Goal: Task Accomplishment & Management: Manage account settings

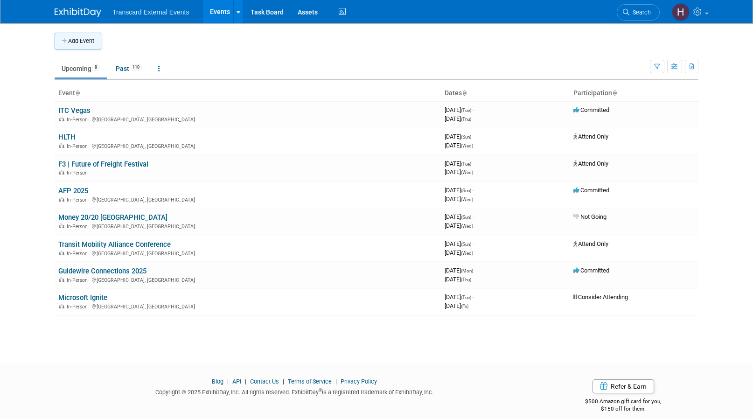
click at [96, 40] on button "Add Event" at bounding box center [78, 41] width 47 height 17
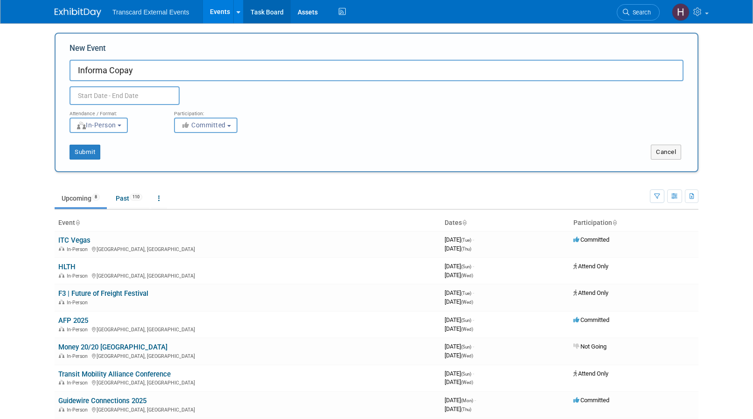
type input "Informa Copay"
click at [127, 98] on input "text" at bounding box center [124, 95] width 110 height 19
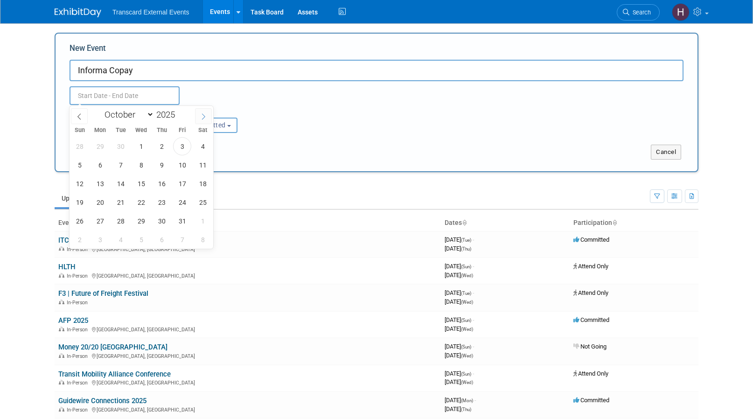
click at [203, 119] on icon at bounding box center [203, 116] width 7 height 7
select select "10"
click at [120, 204] on span "18" at bounding box center [120, 202] width 18 height 18
click at [159, 203] on span "20" at bounding box center [161, 202] width 18 height 18
type input "Nov 18, 2025 to Nov 20, 2025"
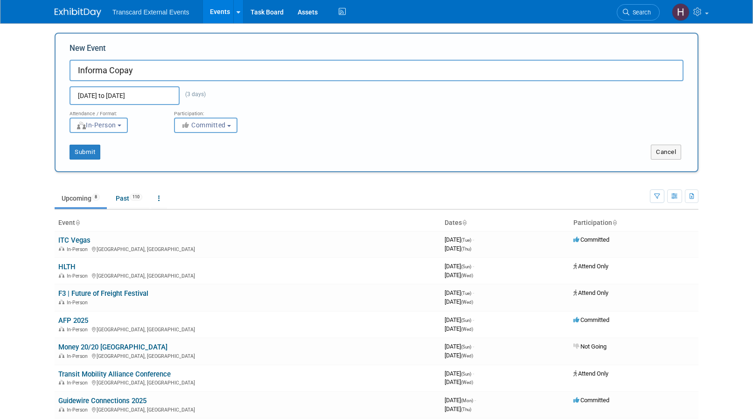
click at [116, 127] on span "In-Person" at bounding box center [96, 124] width 40 height 7
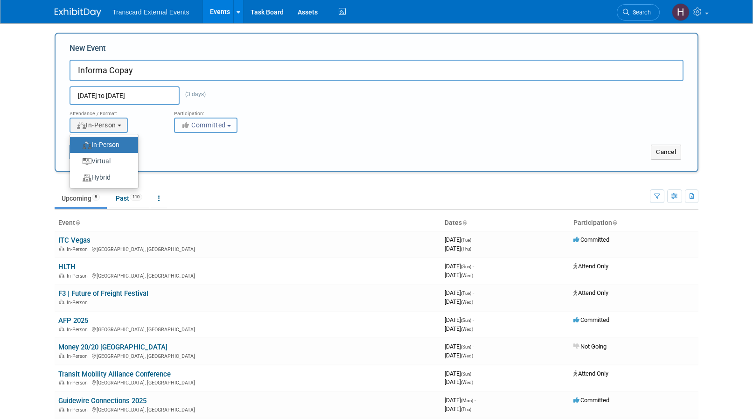
click at [204, 131] on button "Committed" at bounding box center [205, 125] width 63 height 15
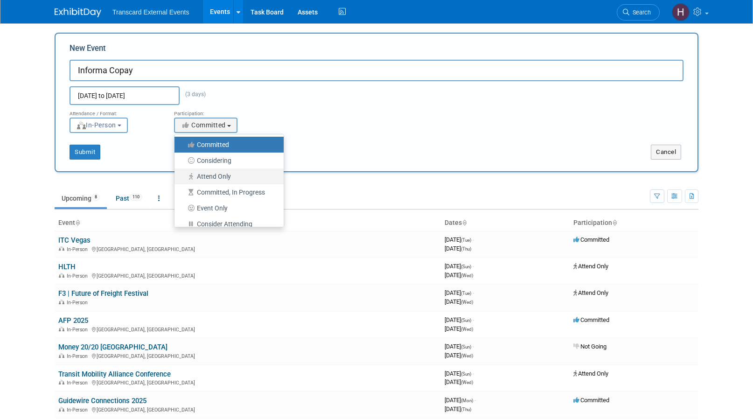
click at [217, 173] on label "Attend Only" at bounding box center [226, 176] width 95 height 12
click at [183, 173] on input "Attend Only" at bounding box center [180, 176] width 6 height 6
select select "101"
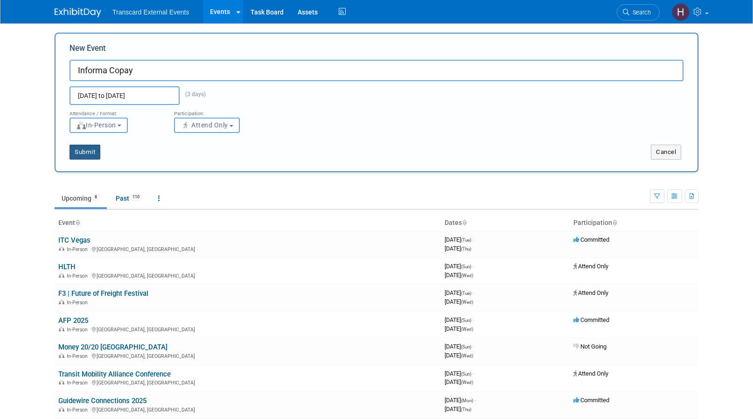
click at [94, 152] on button "Submit" at bounding box center [84, 152] width 31 height 15
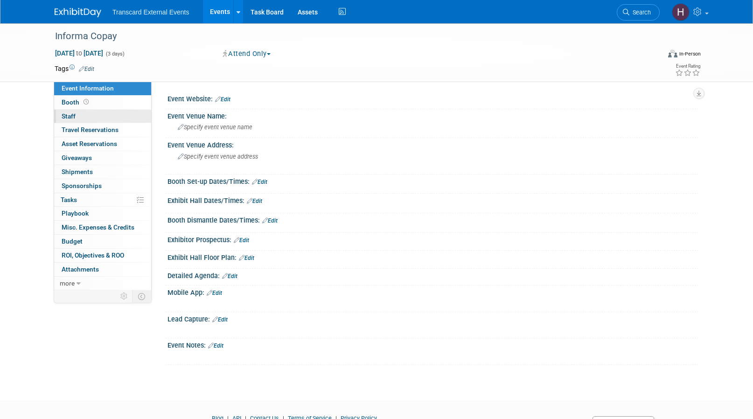
click at [102, 113] on link "0 Staff 0" at bounding box center [102, 117] width 97 height 14
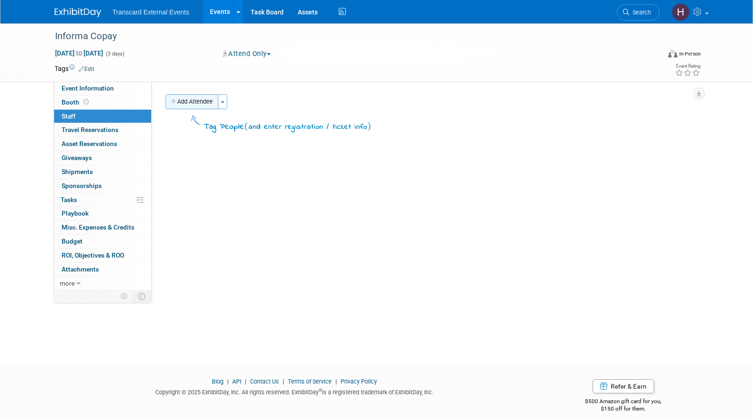
click at [195, 102] on button "Add Attendee" at bounding box center [192, 101] width 53 height 15
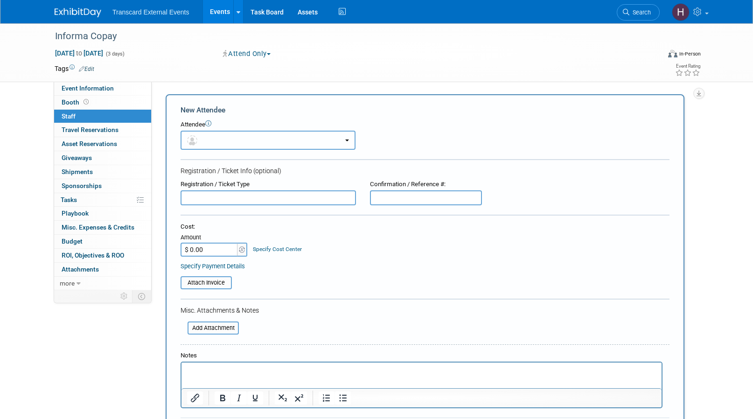
click at [204, 140] on button "button" at bounding box center [267, 140] width 175 height 19
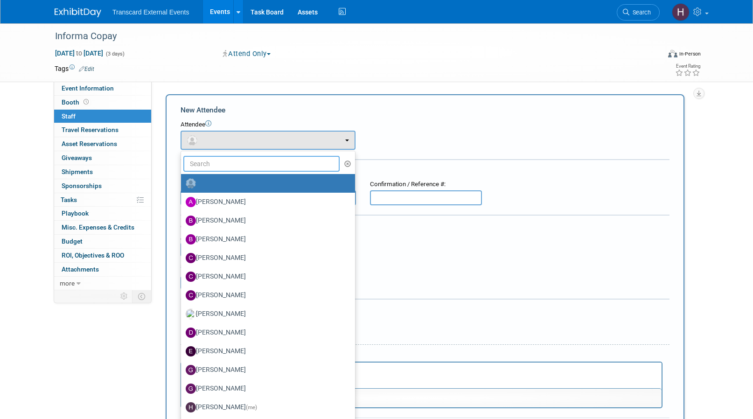
click at [210, 166] on input "text" at bounding box center [261, 164] width 156 height 16
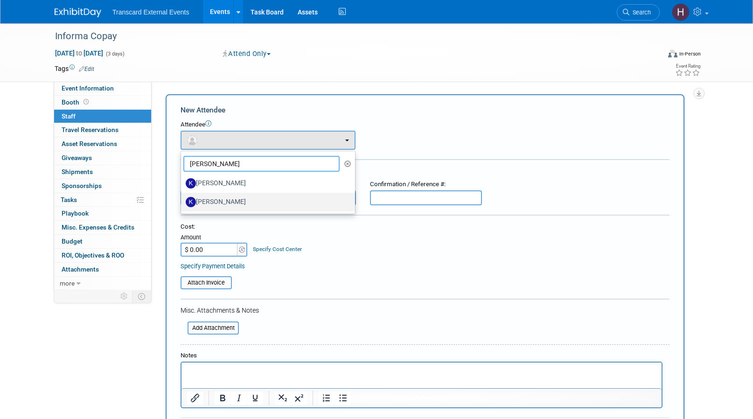
type input "kevin"
click at [230, 201] on label "[PERSON_NAME]" at bounding box center [266, 201] width 160 height 15
click at [182, 201] on input "[PERSON_NAME]" at bounding box center [179, 201] width 6 height 6
select select "eddbb85b-ae93-4d6e-be82-e0e9c585aa9e"
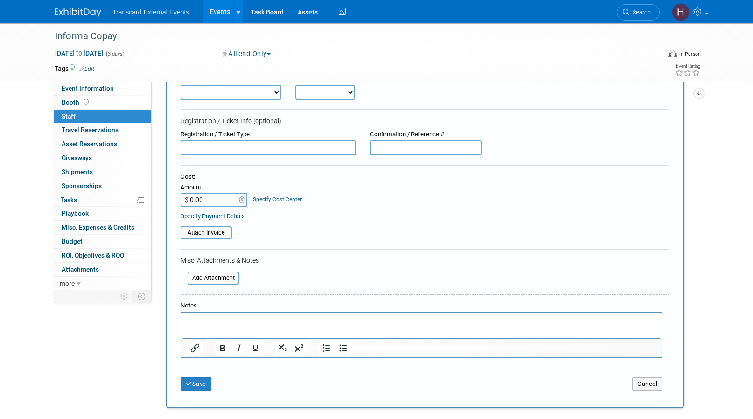
scroll to position [91, 0]
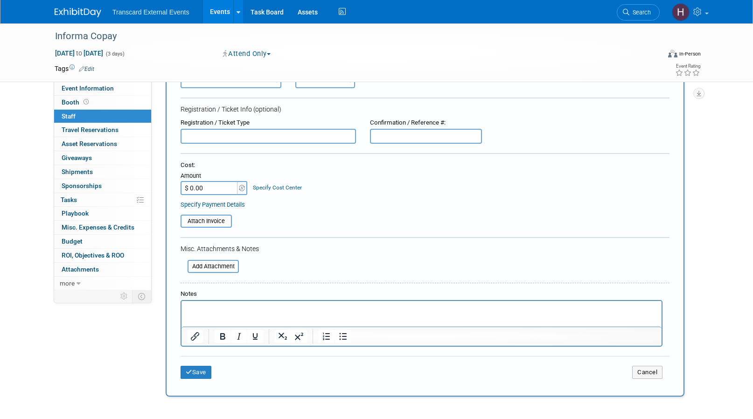
click at [241, 308] on p "Rich Text Area. Press ALT-0 for help." at bounding box center [421, 308] width 469 height 9
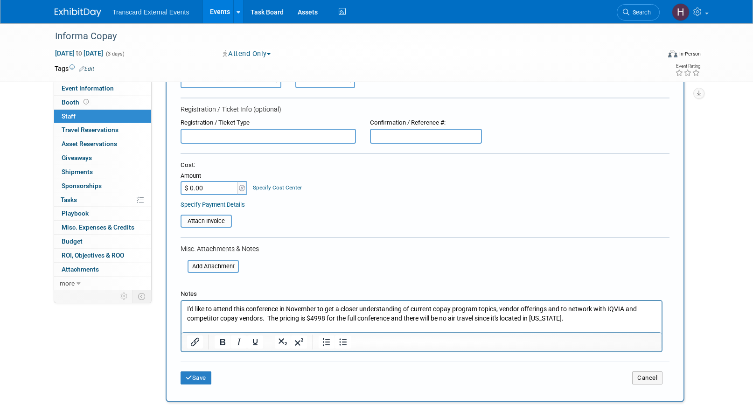
click at [275, 318] on p "I'd like to attend this conference in November to get a closer understanding of…" at bounding box center [421, 313] width 469 height 18
drag, startPoint x: 412, startPoint y: 310, endPoint x: 187, endPoint y: 308, distance: 225.2
click at [187, 308] on body "I'd like to attend this conference in November to get a closer understanding of…" at bounding box center [422, 318] width 470 height 28
click at [501, 321] on p "Attending to get a better understanding of the current copay program topics, ve…" at bounding box center [421, 313] width 469 height 18
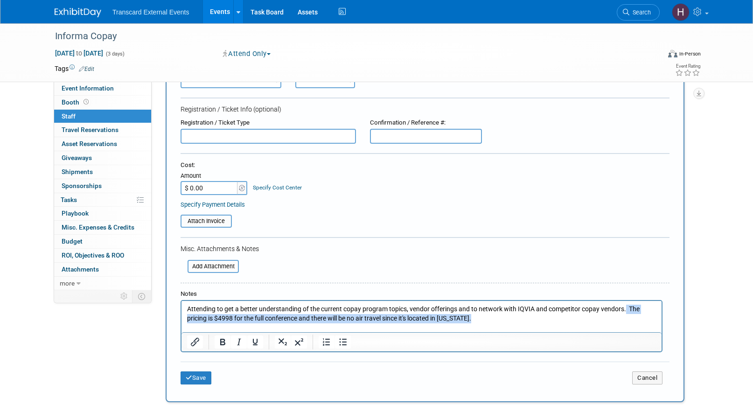
drag, startPoint x: 501, startPoint y: 321, endPoint x: 624, endPoint y: 311, distance: 123.5
click at [624, 311] on p "Attending to get a better understanding of the current copay program topics, ve…" at bounding box center [421, 313] width 469 height 18
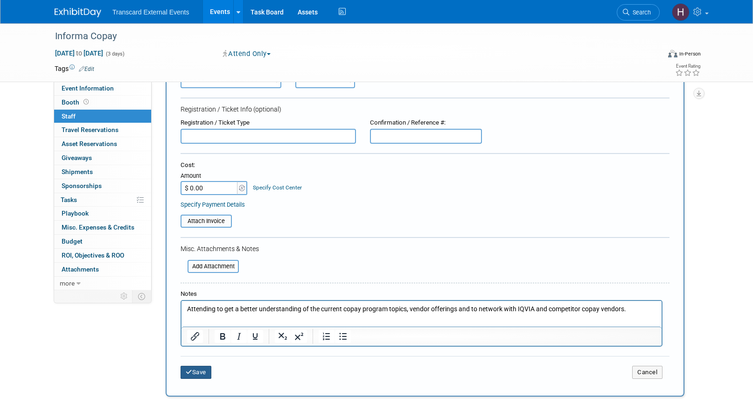
click at [203, 372] on button "Save" at bounding box center [195, 372] width 31 height 13
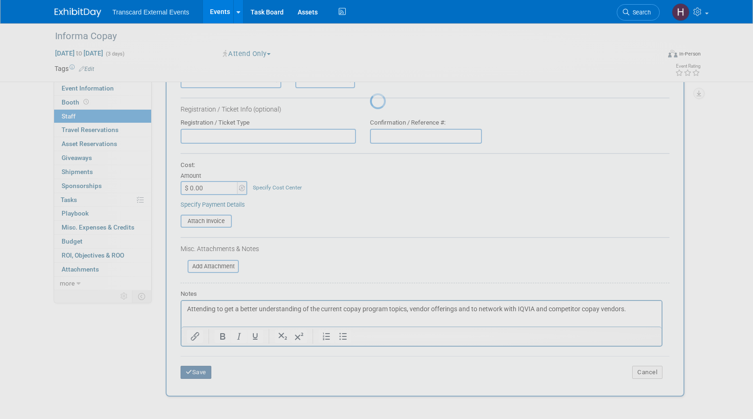
scroll to position [10, 0]
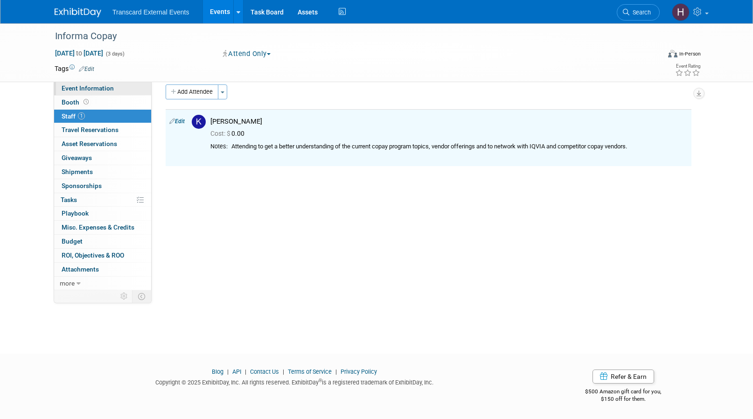
click at [120, 91] on link "Event Information" at bounding box center [102, 89] width 97 height 14
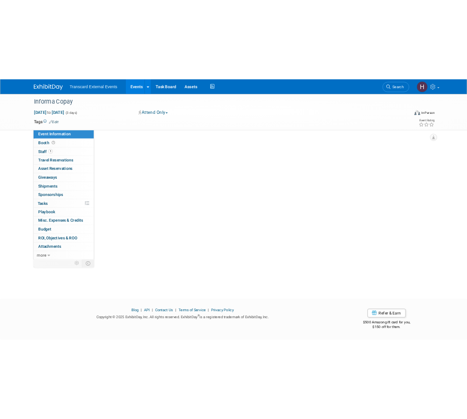
scroll to position [0, 0]
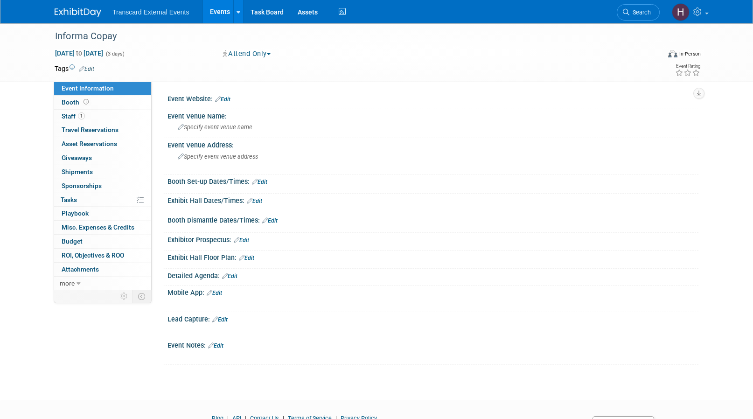
click at [227, 98] on link "Edit" at bounding box center [222, 99] width 15 height 7
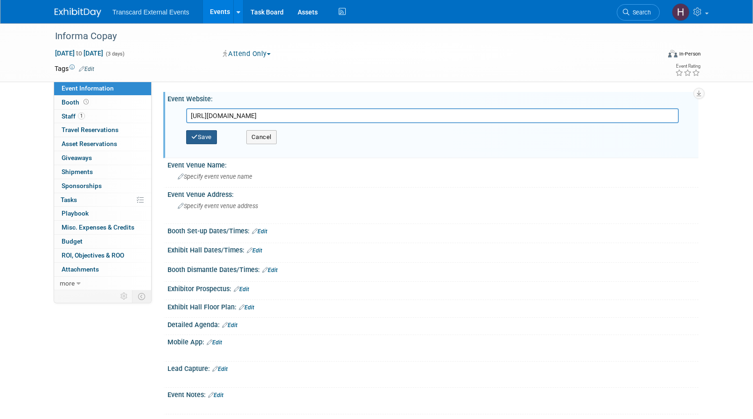
type input "https://informaconnect.com/copay-reimbursement-access/"
click at [213, 138] on button "Save" at bounding box center [201, 137] width 31 height 14
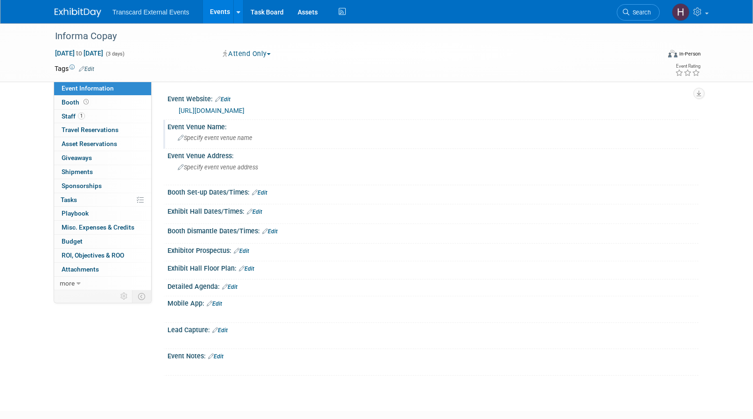
click at [249, 138] on span "Specify event venue name" at bounding box center [215, 137] width 75 height 7
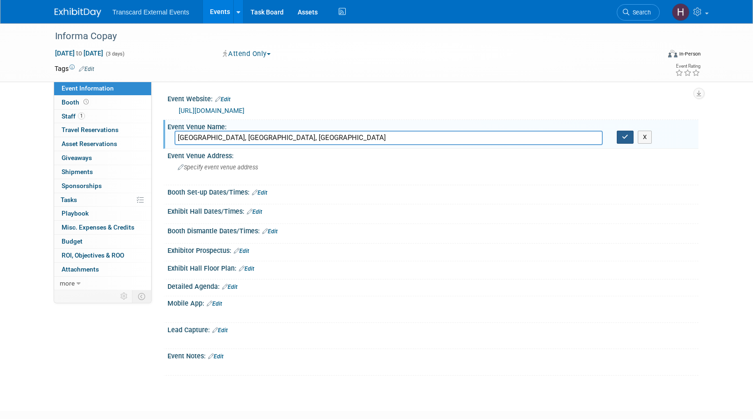
type input "Hilton East Brunswick Hotel, East Brunswick, NJ"
click at [621, 138] on button "button" at bounding box center [624, 137] width 17 height 13
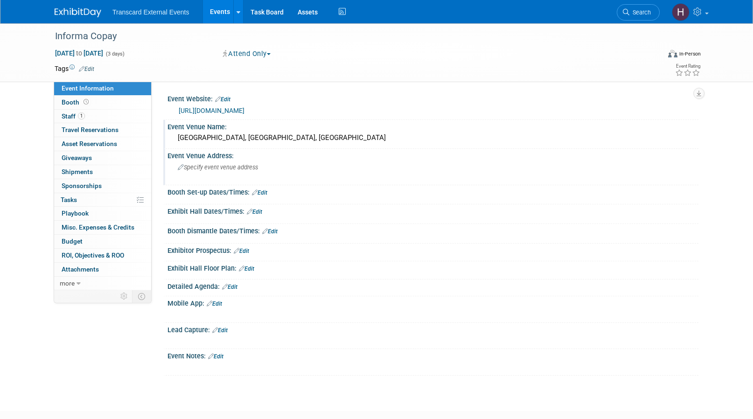
click at [222, 169] on span "Specify event venue address" at bounding box center [218, 167] width 80 height 7
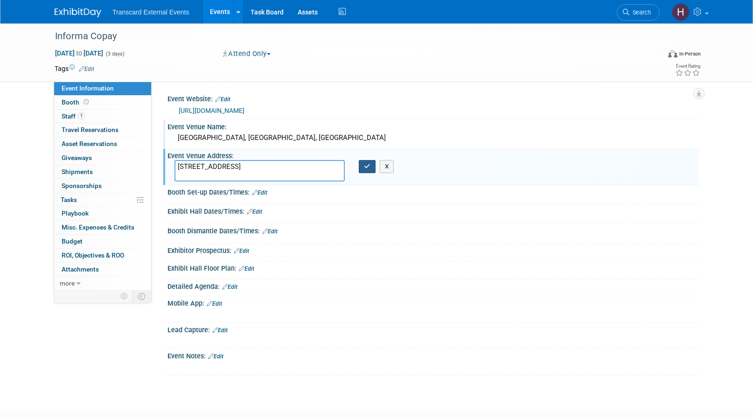
type textarea "3 Tower Center Blvd, East Brunswick, NJ 08816"
click at [364, 165] on icon "button" at bounding box center [367, 166] width 7 height 6
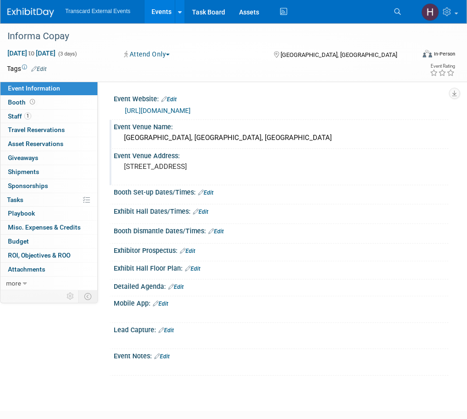
click at [210, 193] on link "Edit" at bounding box center [205, 192] width 15 height 7
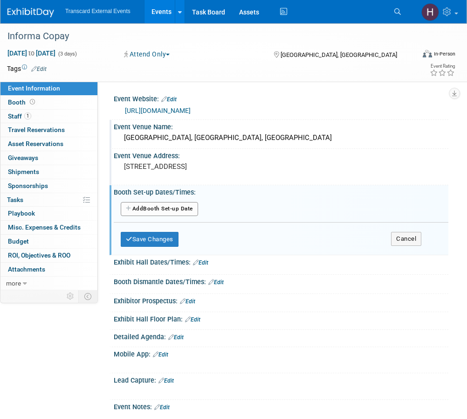
click at [419, 247] on div "Save Changes Cancel" at bounding box center [271, 236] width 301 height 29
click at [412, 243] on button "Cancel" at bounding box center [406, 239] width 30 height 14
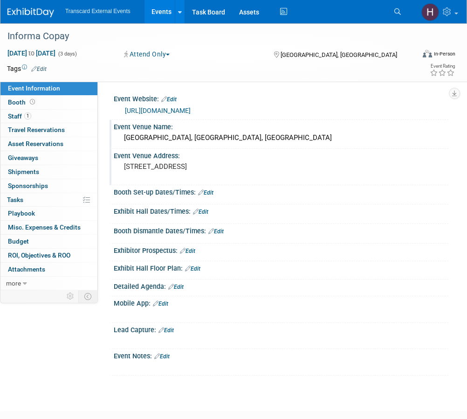
click at [208, 211] on link "Edit" at bounding box center [200, 211] width 15 height 7
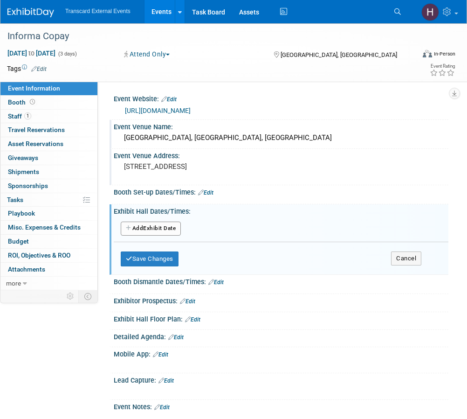
click at [167, 231] on button "Add Another Exhibit Date" at bounding box center [151, 228] width 60 height 14
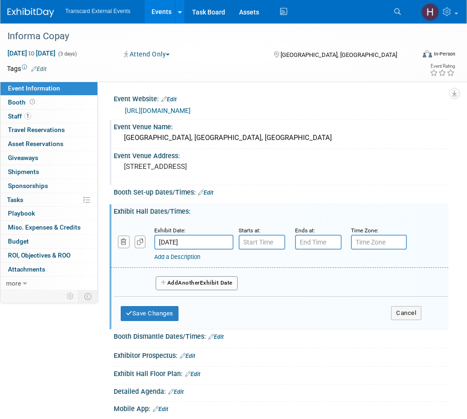
click at [180, 256] on link "Add a Description" at bounding box center [177, 256] width 46 height 7
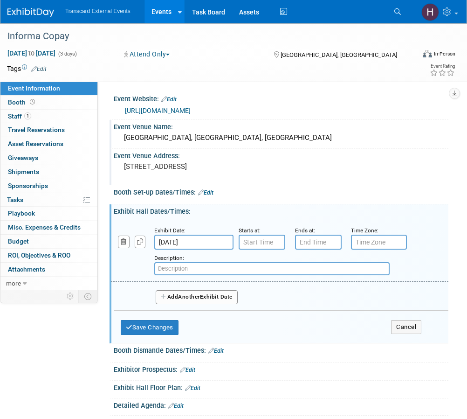
paste input "Conference Registration and Continental Breakfast"
type input "Conference Registration and Continental Breakfast"
click at [256, 246] on input "7:00 AM" at bounding box center [262, 242] width 47 height 15
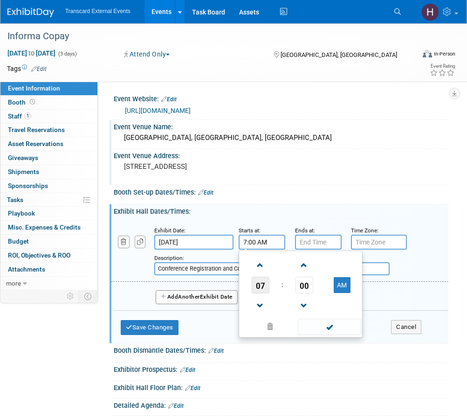
click at [262, 291] on span "07" at bounding box center [261, 285] width 18 height 17
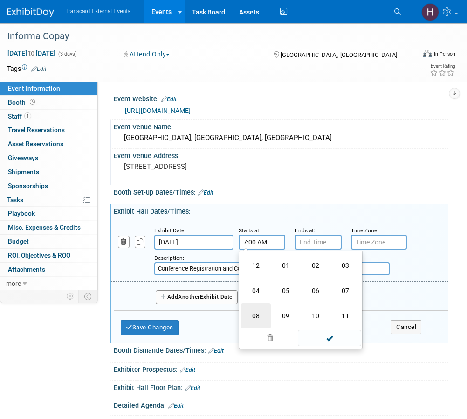
click at [264, 314] on td "08" at bounding box center [256, 315] width 30 height 25
type input "8:00 AM"
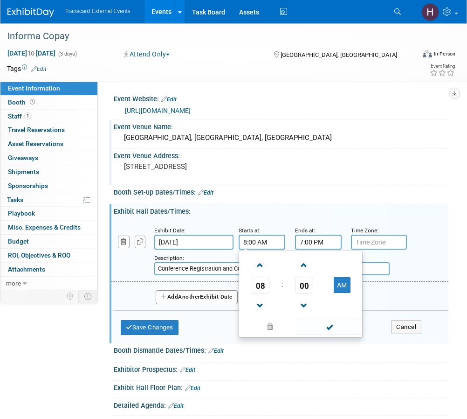
click at [331, 243] on input "7:00 PM" at bounding box center [318, 242] width 47 height 15
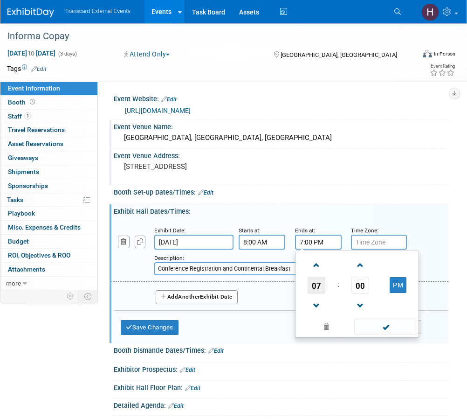
click at [318, 282] on span "07" at bounding box center [317, 285] width 18 height 17
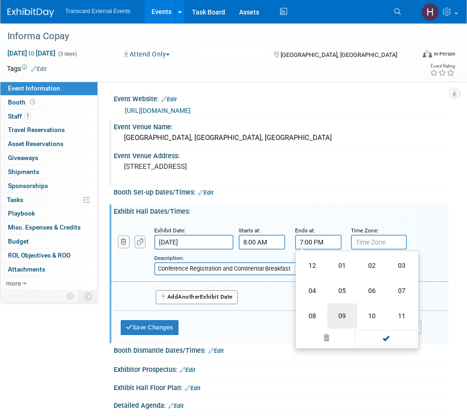
click at [344, 312] on td "09" at bounding box center [342, 315] width 30 height 25
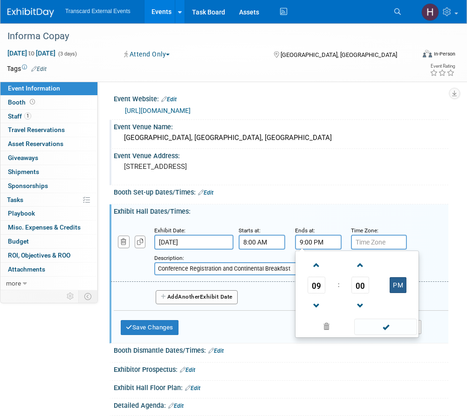
click at [395, 286] on button "PM" at bounding box center [398, 285] width 17 height 16
type input "9:00 AM"
click at [392, 328] on span at bounding box center [385, 326] width 63 height 16
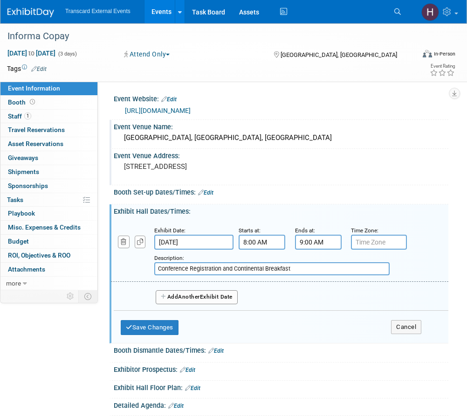
click at [174, 291] on button "Add Another Exhibit Date" at bounding box center [197, 297] width 82 height 14
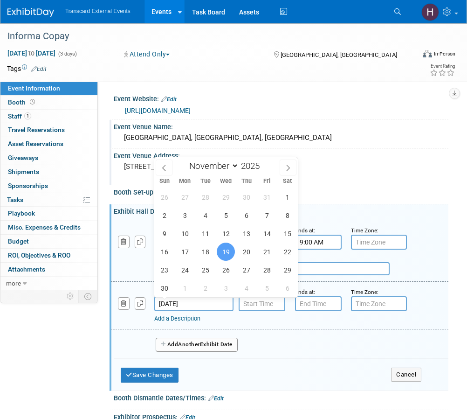
click at [199, 307] on input "Nov 19, 2025" at bounding box center [193, 303] width 79 height 15
click at [209, 251] on span "18" at bounding box center [205, 251] width 18 height 18
type input "Nov 18, 2025"
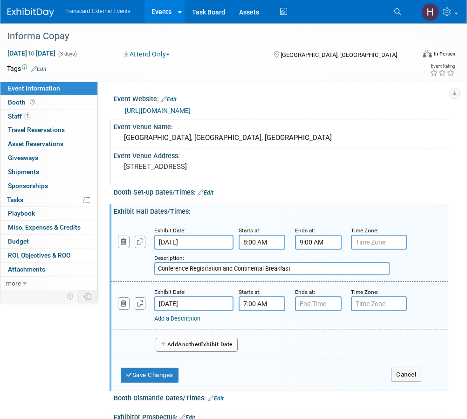
click at [260, 304] on input "7:00 AM" at bounding box center [262, 303] width 47 height 15
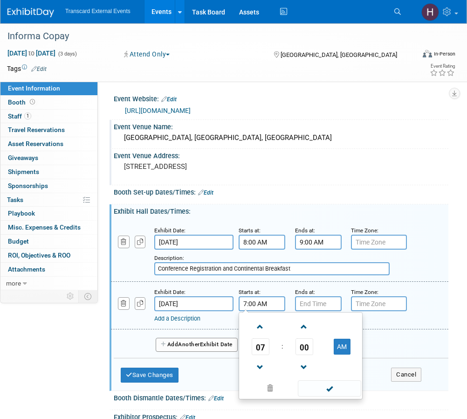
click at [263, 350] on span "07" at bounding box center [261, 346] width 18 height 17
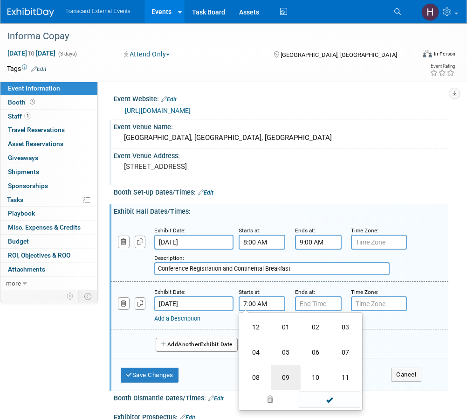
click at [288, 376] on td "09" at bounding box center [286, 377] width 30 height 25
type input "9:00 AM"
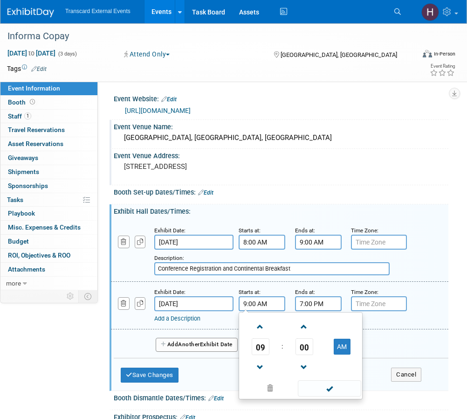
click at [324, 301] on input "7:00 PM" at bounding box center [318, 303] width 47 height 15
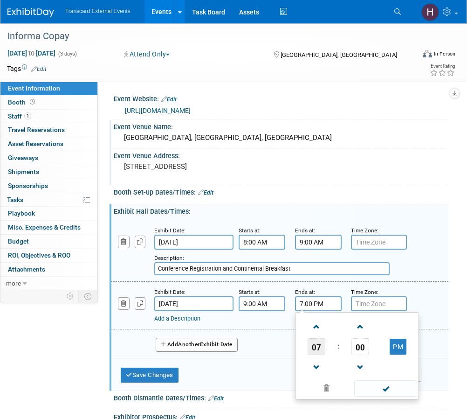
click at [316, 347] on span "07" at bounding box center [317, 346] width 18 height 17
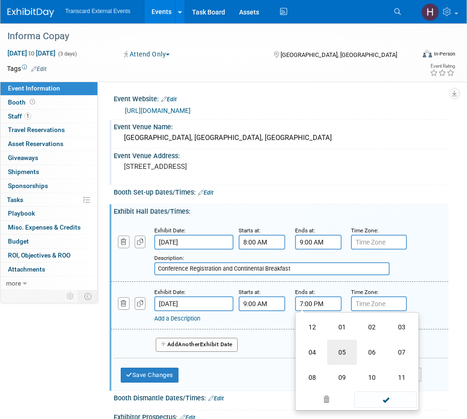
click at [334, 353] on td "05" at bounding box center [342, 351] width 30 height 25
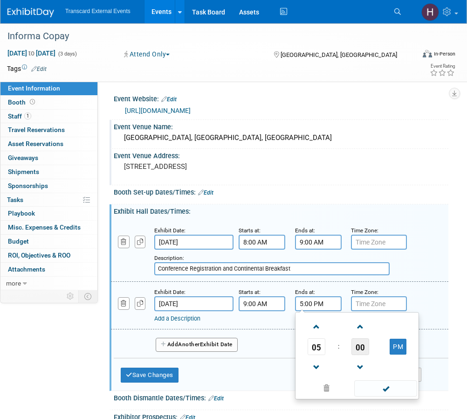
click at [356, 348] on span "00" at bounding box center [361, 346] width 18 height 17
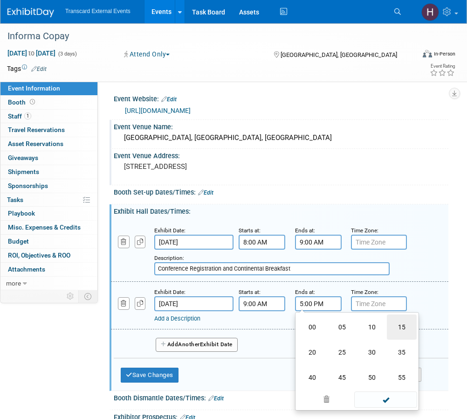
click at [397, 329] on td "15" at bounding box center [402, 326] width 30 height 25
type input "5:15 PM"
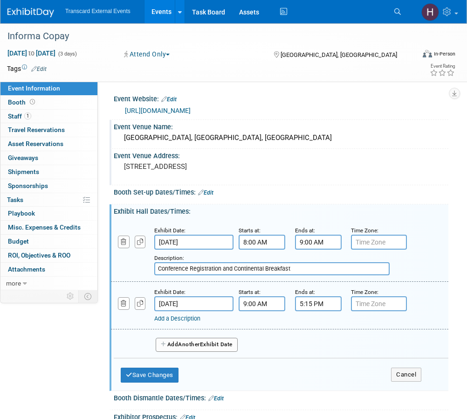
click at [181, 320] on link "Add a Description" at bounding box center [177, 318] width 46 height 7
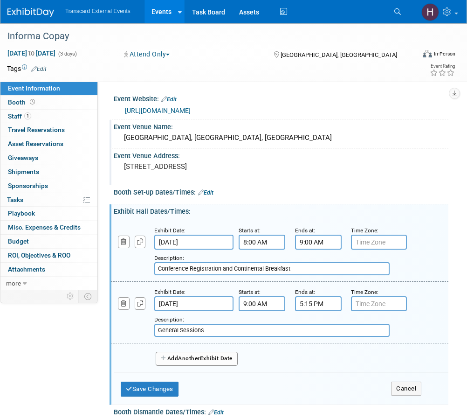
type input "General Sessions"
click at [181, 358] on span "Another" at bounding box center [189, 358] width 22 height 7
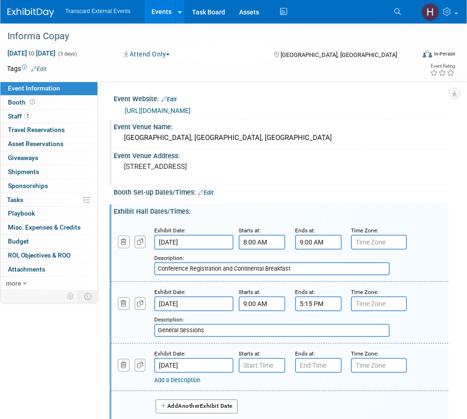
click at [185, 364] on input "Nov 19, 2025" at bounding box center [193, 365] width 79 height 15
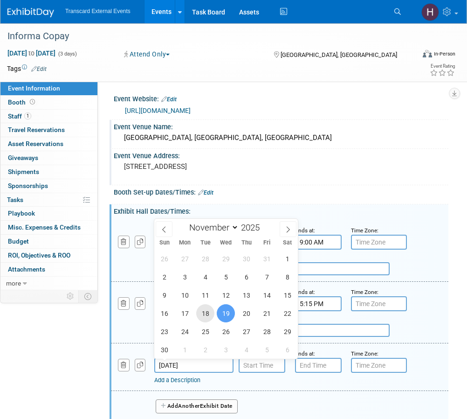
click at [208, 313] on span "18" at bounding box center [205, 313] width 18 height 18
type input "Nov 18, 2025"
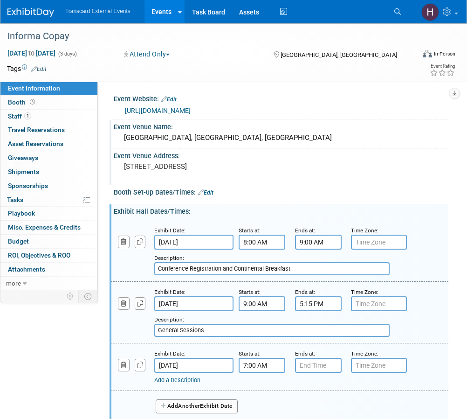
click at [263, 369] on input "7:00 AM" at bounding box center [262, 365] width 47 height 15
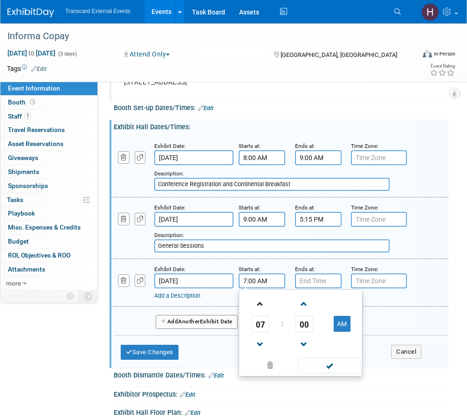
scroll to position [90, 0]
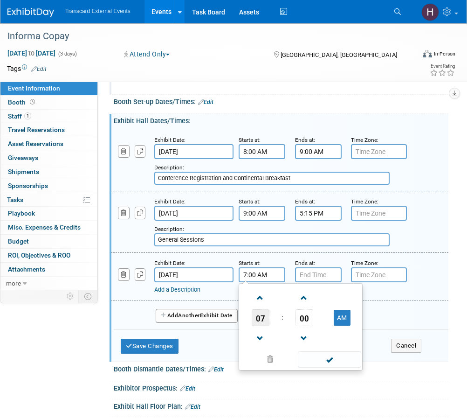
click at [260, 310] on span "07" at bounding box center [261, 317] width 18 height 17
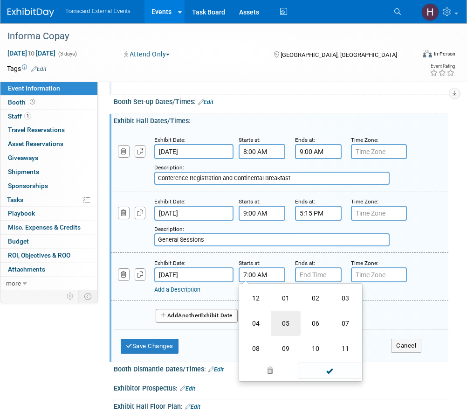
click at [290, 322] on td "05" at bounding box center [286, 323] width 30 height 25
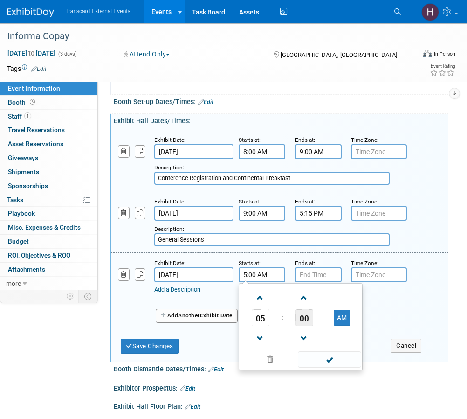
click at [299, 313] on span "00" at bounding box center [305, 317] width 18 height 17
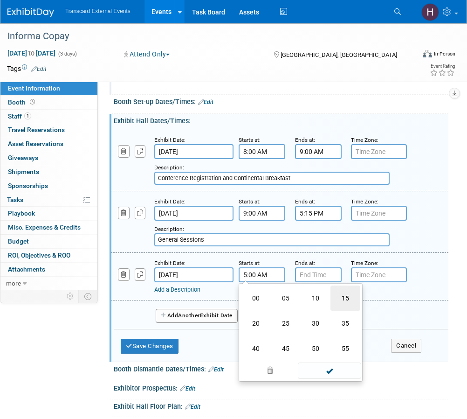
click at [339, 298] on td "15" at bounding box center [346, 297] width 30 height 25
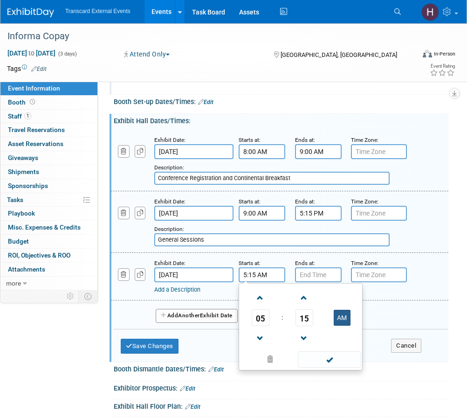
click at [341, 323] on button "AM" at bounding box center [342, 318] width 17 height 16
type input "5:15 PM"
click at [324, 282] on input "7:00 PM" at bounding box center [318, 274] width 47 height 15
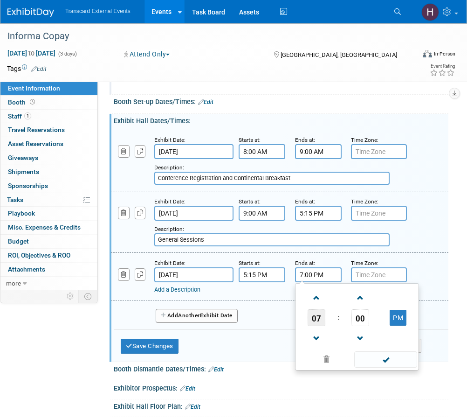
click at [324, 323] on span "07" at bounding box center [317, 317] width 18 height 17
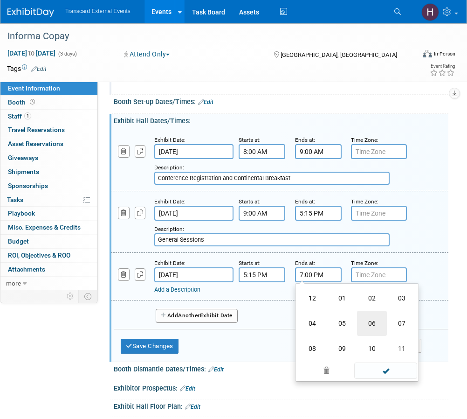
click at [371, 323] on td "06" at bounding box center [372, 323] width 30 height 25
type input "6:00 PM"
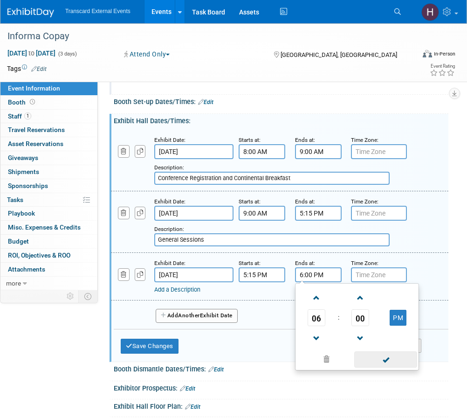
click at [382, 356] on span at bounding box center [385, 359] width 63 height 16
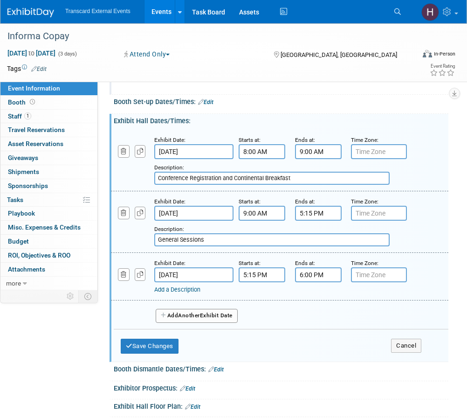
click at [169, 296] on div "Exhibit Date: Nov 18, 2025 Starts at: 5:15 PM Ends at: 6:00 PM Time Zone: Apply…" at bounding box center [280, 277] width 338 height 48
click at [167, 293] on div "Add a Description" at bounding box center [271, 289] width 235 height 8
click at [165, 290] on link "Add a Description" at bounding box center [177, 289] width 46 height 7
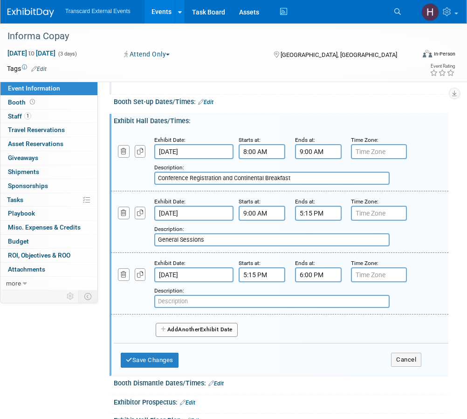
paste input "End of Day 1 and Networking Reception"
type input "End of Day 1 and Networking Reception"
click at [193, 326] on span "Another" at bounding box center [189, 329] width 22 height 7
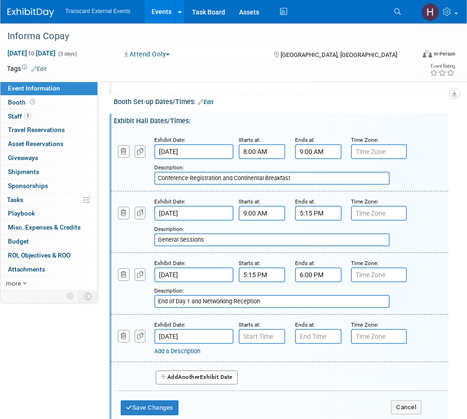
click at [198, 334] on input "Nov 19, 2025" at bounding box center [193, 336] width 79 height 15
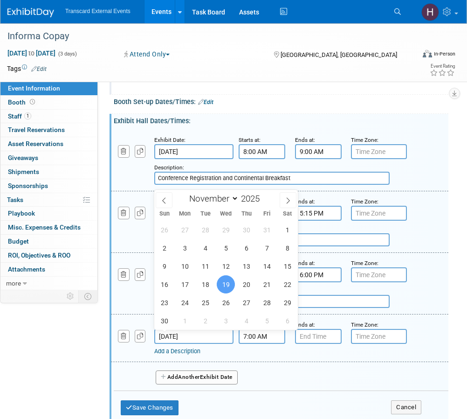
click at [244, 342] on div "7:00 AM" at bounding box center [262, 336] width 47 height 15
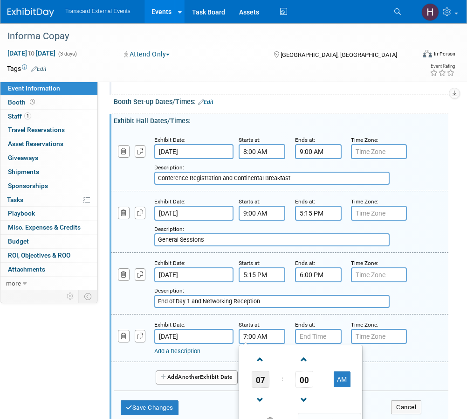
click at [266, 379] on span "07" at bounding box center [261, 379] width 18 height 17
click at [260, 407] on td "08" at bounding box center [256, 409] width 30 height 25
click at [309, 382] on span "00" at bounding box center [305, 379] width 18 height 17
click at [322, 384] on td "30" at bounding box center [316, 384] width 30 height 25
type input "8:30 AM"
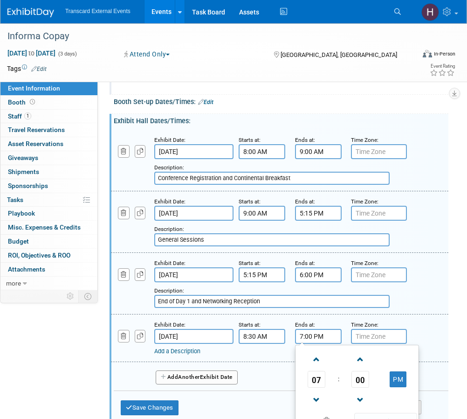
click at [318, 342] on input "7:00 PM" at bounding box center [318, 336] width 47 height 15
click at [321, 381] on span "07" at bounding box center [317, 379] width 18 height 17
click at [341, 385] on td "05" at bounding box center [342, 384] width 30 height 25
type input "5:00 PM"
click at [383, 414] on span at bounding box center [385, 421] width 63 height 16
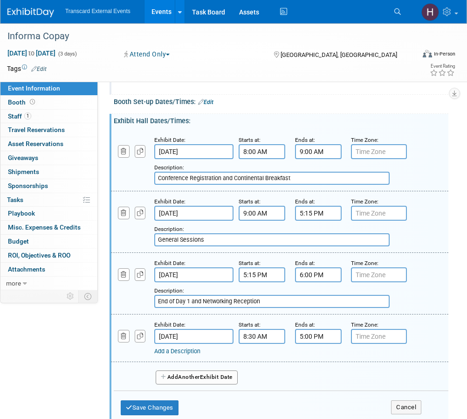
click at [194, 355] on div "Exhibit Date: Nov 19, 2025 Starts at: 8:30 AM Ends at: 5:00 PM Time Zone: Apply…" at bounding box center [280, 338] width 338 height 48
click at [190, 352] on link "Add a Description" at bounding box center [177, 350] width 46 height 7
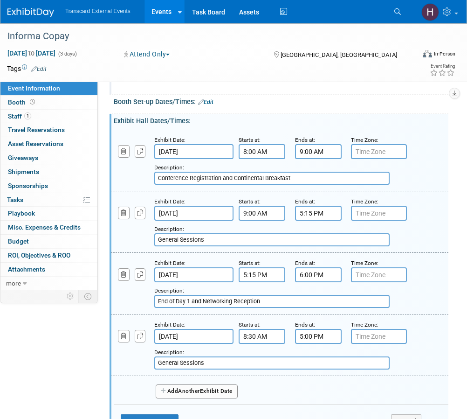
scroll to position [120, 0]
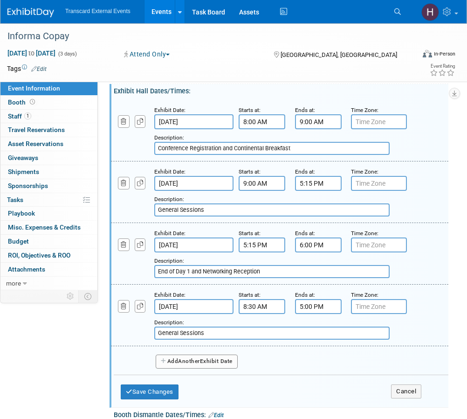
type input "General Sessions"
click at [182, 363] on span "Another" at bounding box center [189, 361] width 22 height 7
select select "10"
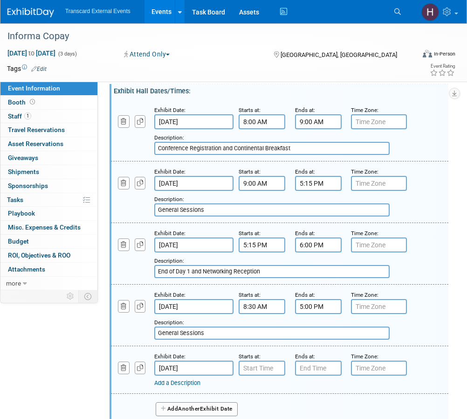
click at [194, 368] on input "Nov 20, 2025" at bounding box center [193, 367] width 79 height 15
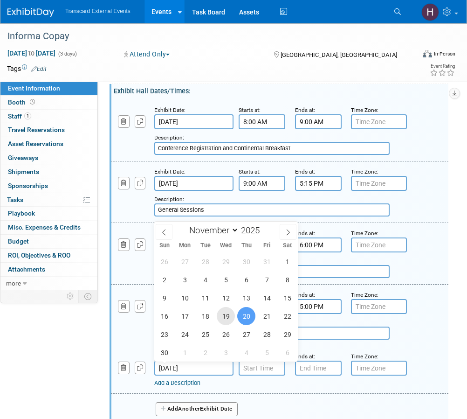
click at [223, 318] on span "19" at bounding box center [226, 316] width 18 height 18
type input "Nov 19, 2025"
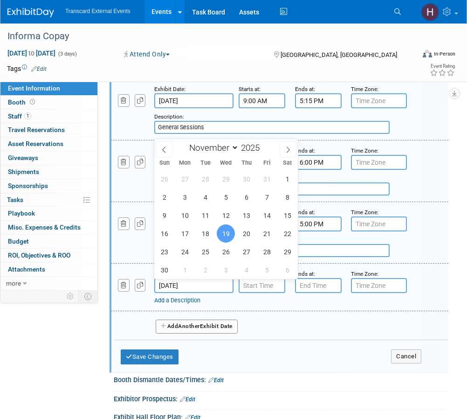
scroll to position [204, 0]
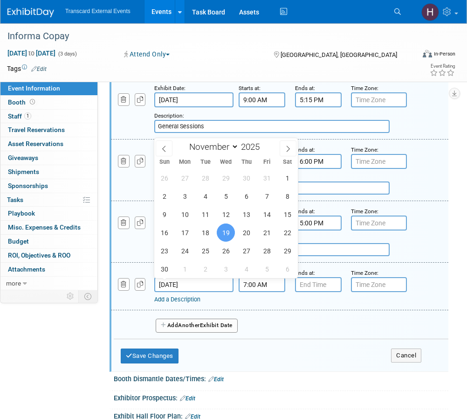
click at [256, 290] on input "7:00 AM" at bounding box center [262, 284] width 47 height 15
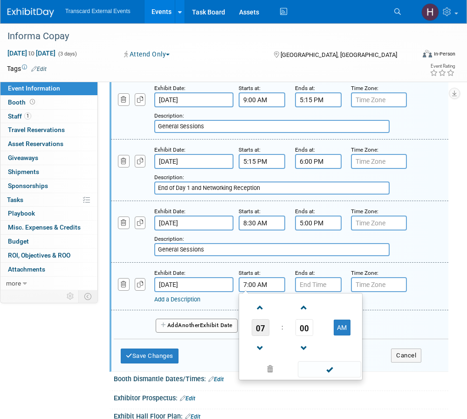
click at [262, 328] on span "07" at bounding box center [261, 327] width 18 height 17
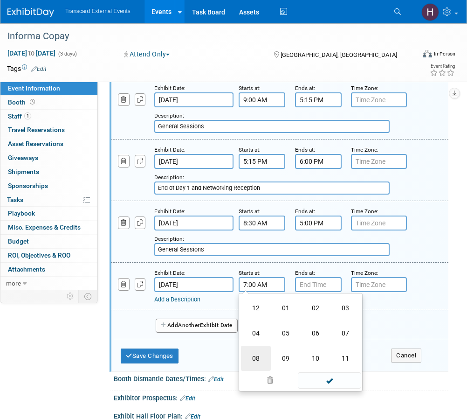
click at [257, 357] on td "08" at bounding box center [256, 358] width 30 height 25
type input "8:00 AM"
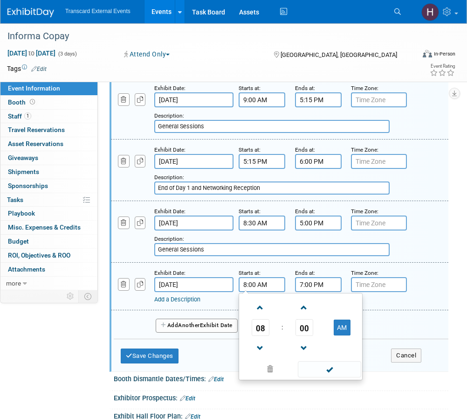
click at [319, 288] on input "7:00 PM" at bounding box center [318, 284] width 47 height 15
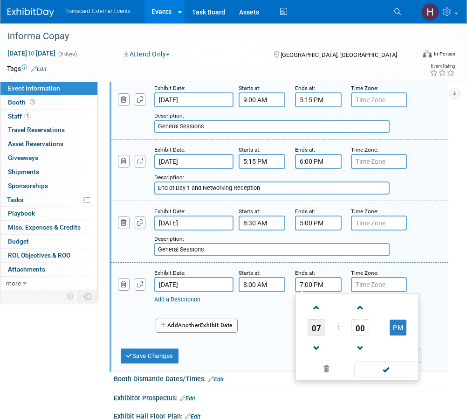
click at [320, 323] on span "07" at bounding box center [317, 327] width 18 height 17
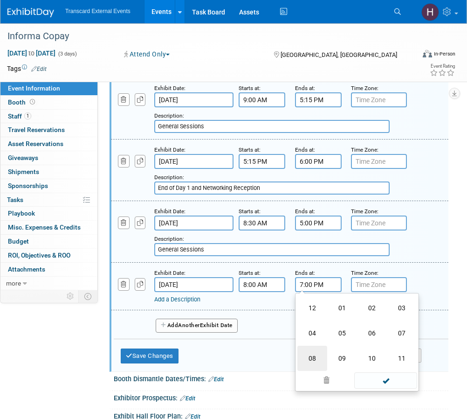
click at [314, 354] on td "08" at bounding box center [313, 358] width 30 height 25
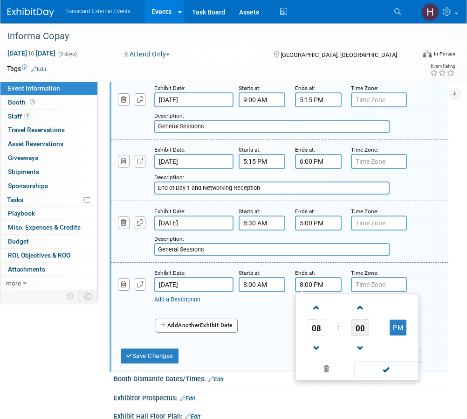
click at [366, 327] on span "00" at bounding box center [361, 327] width 18 height 17
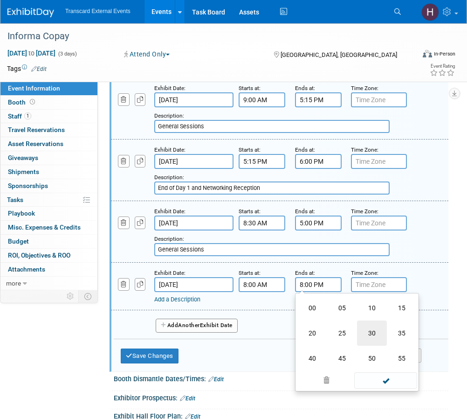
click at [371, 336] on td "30" at bounding box center [372, 332] width 30 height 25
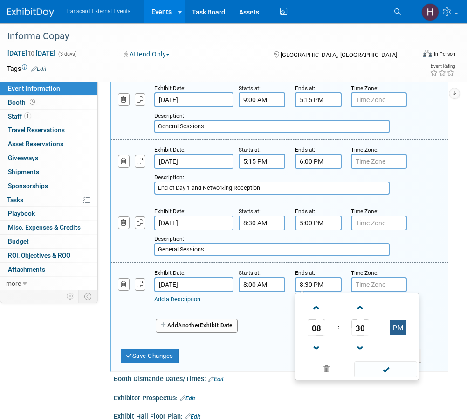
click at [396, 328] on button "PM" at bounding box center [398, 327] width 17 height 16
type input "8:30 AM"
click at [187, 297] on link "Add a Description" at bounding box center [177, 299] width 46 height 7
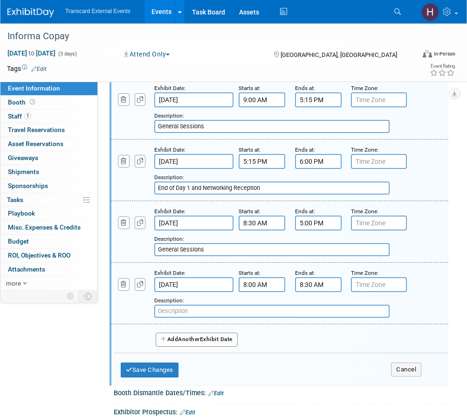
paste input "Breakfast + Registration"
type input "Breakfast + Registration"
click at [191, 342] on button "Add Another Exhibit Date" at bounding box center [197, 339] width 82 height 14
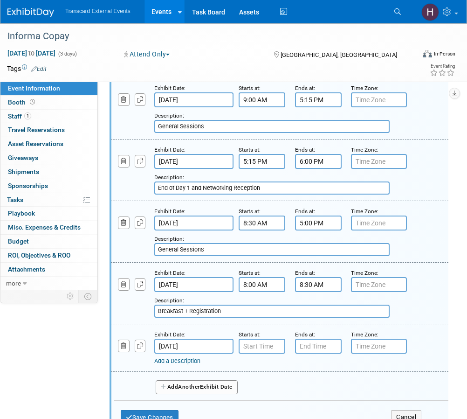
click at [177, 385] on button "Add Another Exhibit Date" at bounding box center [197, 387] width 82 height 14
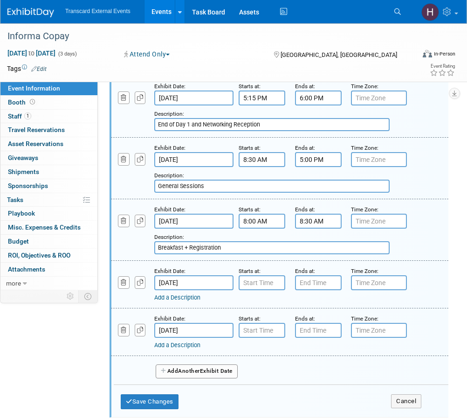
scroll to position [298, 0]
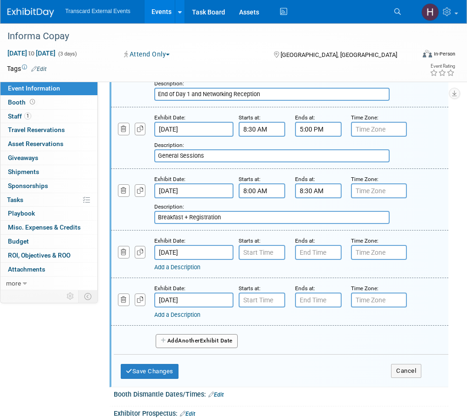
click at [196, 265] on link "Add a Description" at bounding box center [177, 266] width 46 height 7
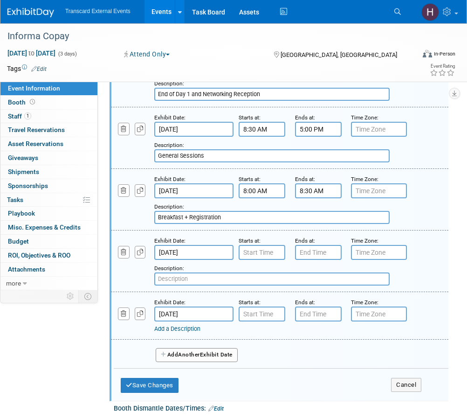
click at [196, 287] on div "Exhibit Date: Nov 20, 2025 Starts at: Ends at: Time Zone: Apply to all Add a De…" at bounding box center [280, 261] width 338 height 62
click at [208, 276] on input "text" at bounding box center [271, 278] width 235 height 13
paste input "Breakfast + Registration"
click at [188, 277] on input "Breakfast + Registration" at bounding box center [271, 278] width 235 height 13
drag, startPoint x: 186, startPoint y: 277, endPoint x: 287, endPoint y: 277, distance: 100.7
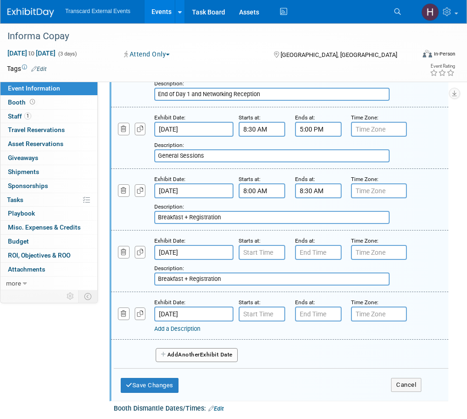
click at [287, 277] on input "Breakfast + Registration" at bounding box center [271, 278] width 235 height 13
drag, startPoint x: 287, startPoint y: 277, endPoint x: 183, endPoint y: 279, distance: 104.0
click at [183, 279] on input "Breakfast + Registration" at bounding box center [271, 278] width 235 height 13
type input "Breakfast"
click at [260, 241] on small "Starts at:" at bounding box center [250, 240] width 22 height 7
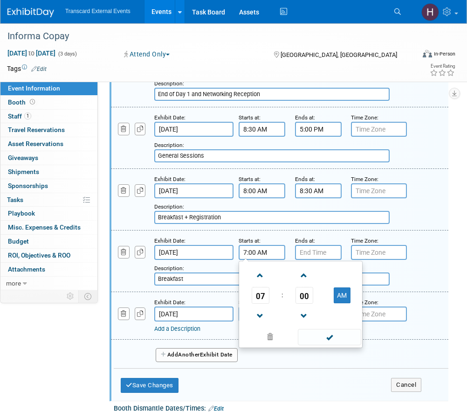
click at [261, 246] on input "7:00 AM" at bounding box center [262, 252] width 47 height 15
click at [259, 299] on span "07" at bounding box center [261, 295] width 18 height 17
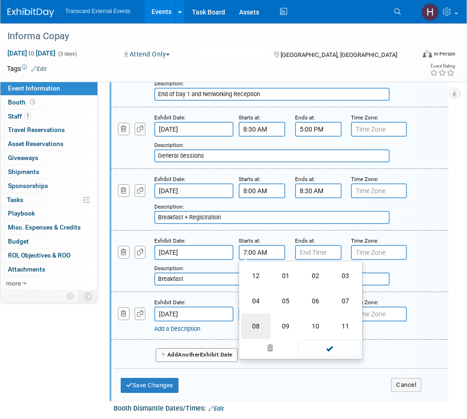
click at [258, 329] on td "08" at bounding box center [256, 325] width 30 height 25
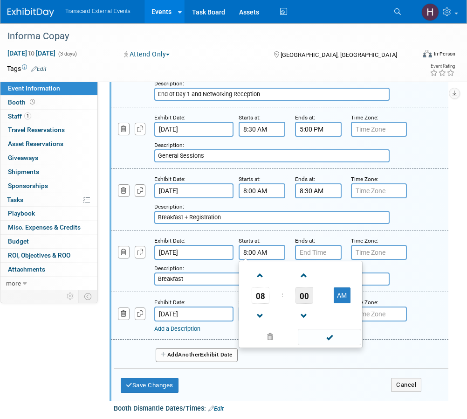
click at [301, 300] on span "00" at bounding box center [305, 295] width 18 height 17
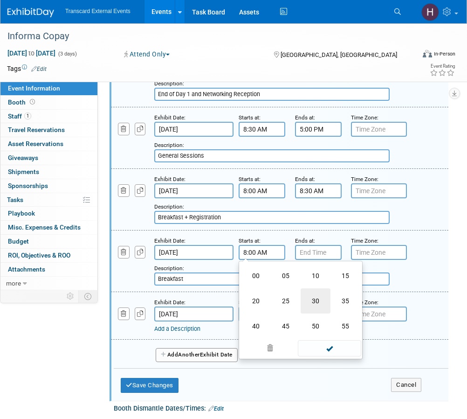
click at [313, 301] on td "30" at bounding box center [316, 300] width 30 height 25
type input "8:30 AM"
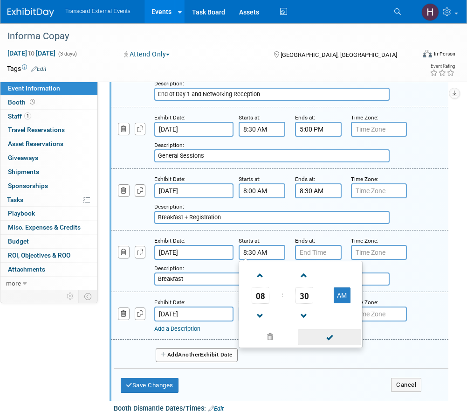
click at [330, 342] on span at bounding box center [329, 337] width 63 height 16
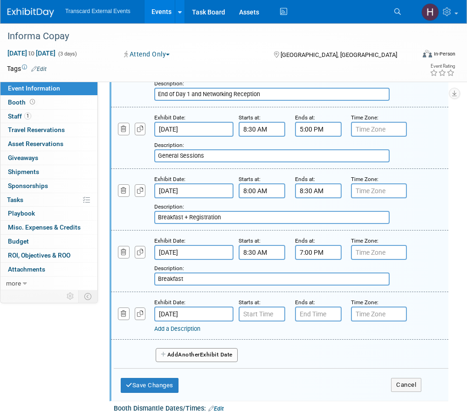
click at [320, 258] on input "7:00 PM" at bounding box center [318, 252] width 47 height 15
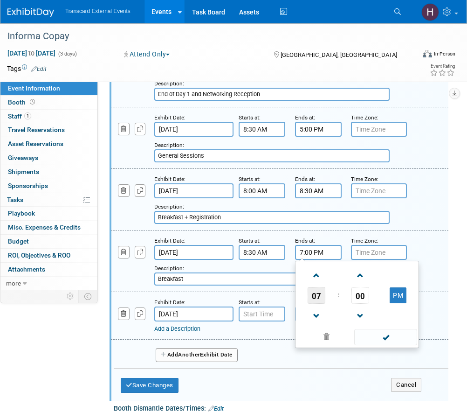
click at [318, 296] on span "07" at bounding box center [317, 295] width 18 height 17
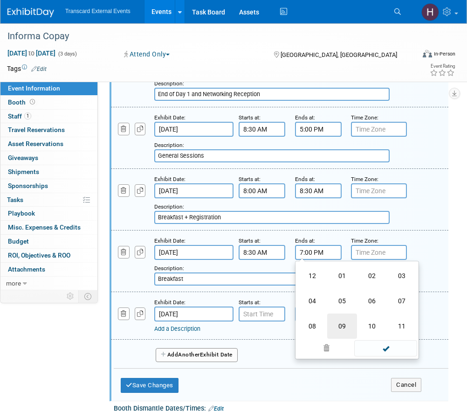
click at [344, 320] on td "09" at bounding box center [342, 325] width 30 height 25
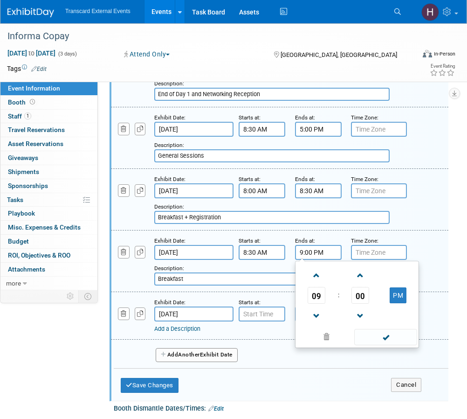
click at [397, 304] on td at bounding box center [398, 316] width 37 height 24
click at [396, 298] on button "PM" at bounding box center [398, 295] width 17 height 16
type input "9:00 AM"
click at [388, 334] on span at bounding box center [385, 337] width 63 height 16
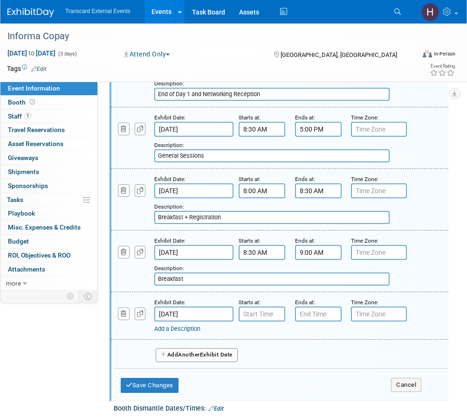
click at [195, 311] on input "Nov 21, 2025" at bounding box center [193, 313] width 79 height 15
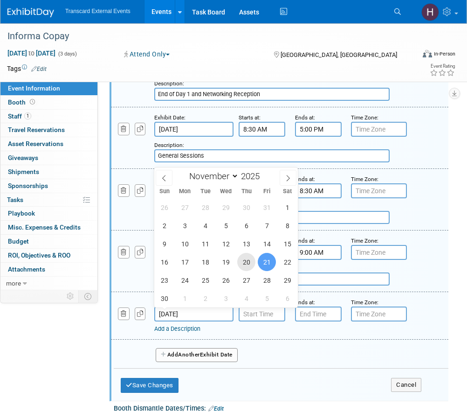
click at [247, 263] on span "20" at bounding box center [246, 262] width 18 height 18
type input "Nov 20, 2025"
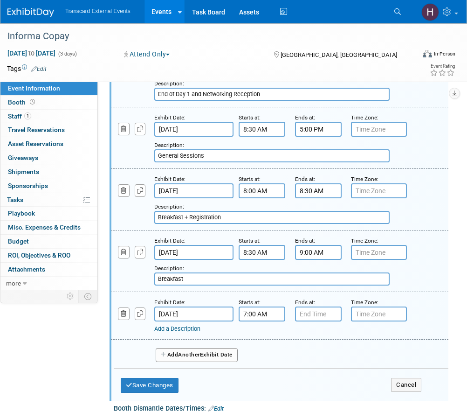
click at [249, 316] on input "7:00 AM" at bounding box center [262, 313] width 47 height 15
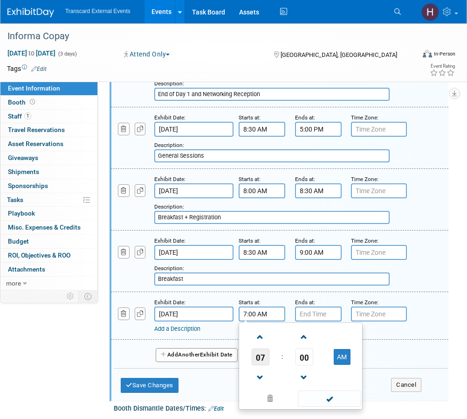
click at [261, 351] on span "07" at bounding box center [261, 356] width 18 height 17
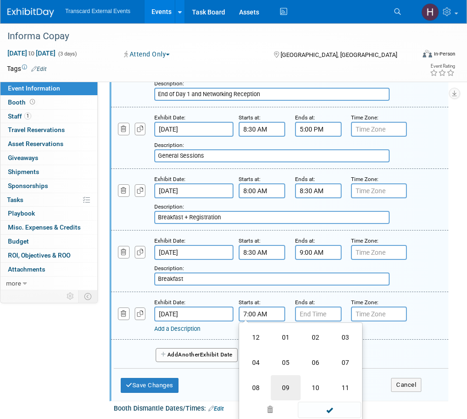
click at [290, 389] on td "09" at bounding box center [286, 387] width 30 height 25
type input "9:00 AM"
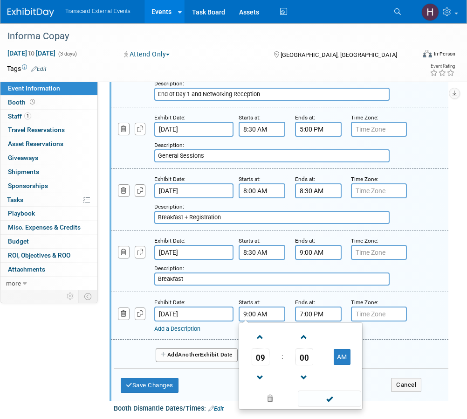
click at [317, 318] on input "7:00 PM" at bounding box center [318, 313] width 47 height 15
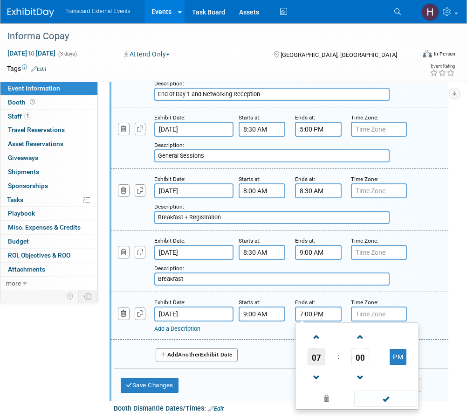
click at [317, 361] on span "07" at bounding box center [317, 356] width 18 height 17
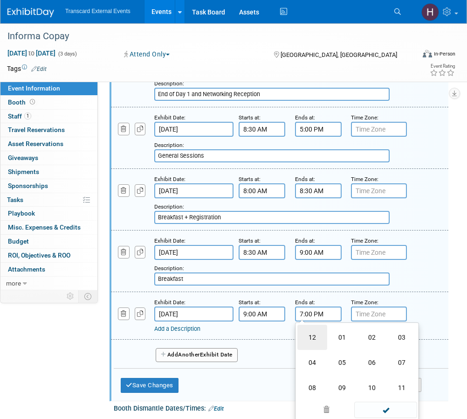
click at [321, 342] on td "12" at bounding box center [313, 337] width 30 height 25
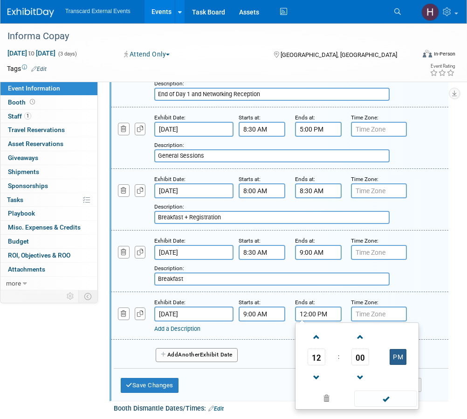
click at [390, 352] on button "PM" at bounding box center [398, 357] width 17 height 16
type input "12:00 AM"
click at [387, 392] on span at bounding box center [385, 398] width 63 height 16
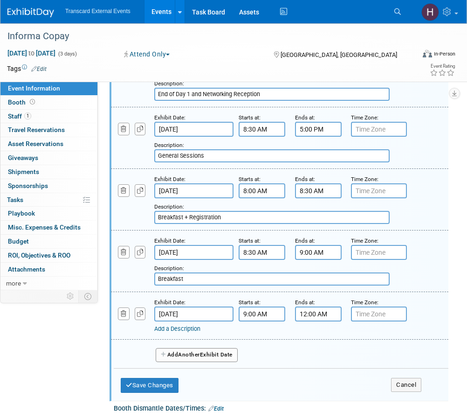
click at [180, 327] on link "Add a Description" at bounding box center [177, 328] width 46 height 7
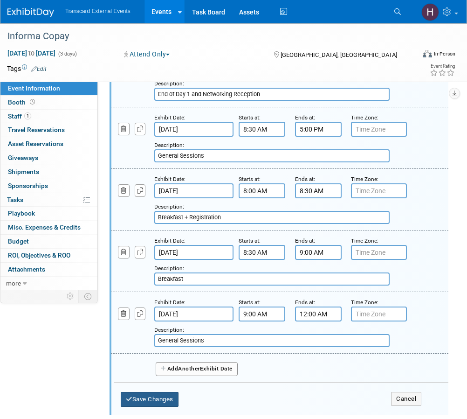
type input "General Sessions"
click at [148, 395] on button "Save Changes" at bounding box center [150, 399] width 58 height 15
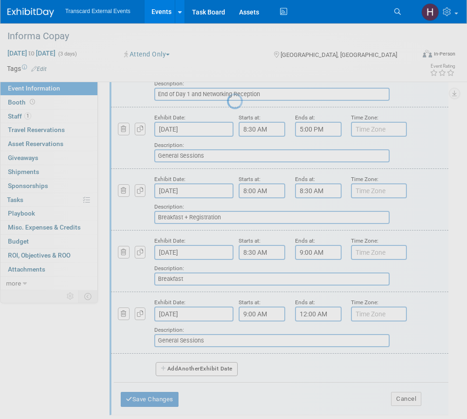
scroll to position [55, 0]
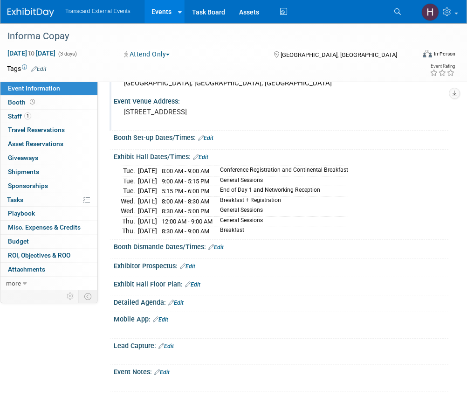
click at [179, 303] on link "Edit" at bounding box center [175, 302] width 15 height 7
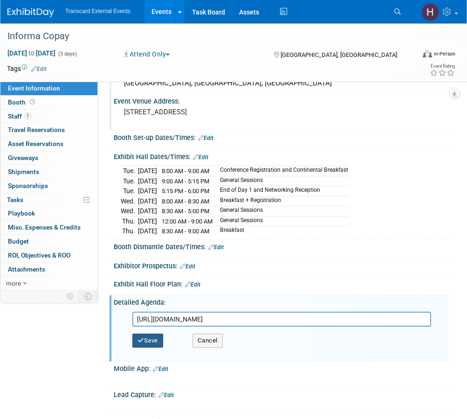
type input "https://informaconnect.com/copay-reimbursement-access/agenda/1/"
click at [148, 337] on button "Save" at bounding box center [147, 340] width 31 height 14
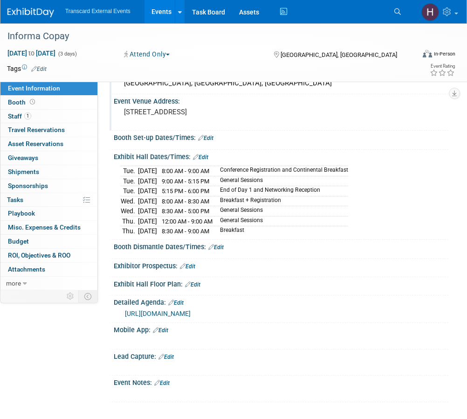
scroll to position [0, 0]
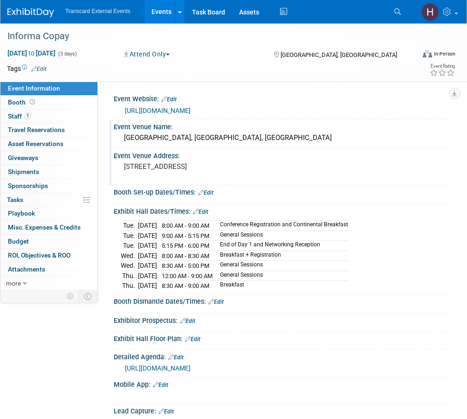
click at [37, 14] on img at bounding box center [30, 12] width 47 height 9
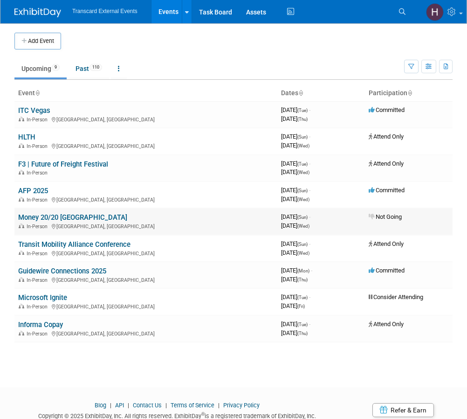
click at [70, 219] on link "Money 20/20 USA" at bounding box center [72, 217] width 109 height 8
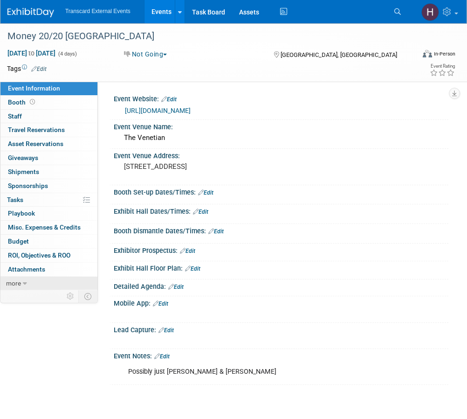
click at [35, 280] on link "more" at bounding box center [48, 284] width 97 height 14
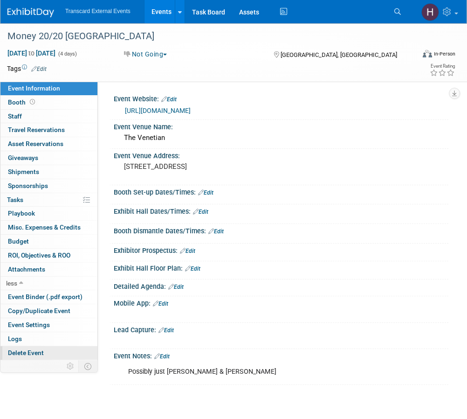
click at [41, 354] on span "Delete Event" at bounding box center [26, 352] width 36 height 7
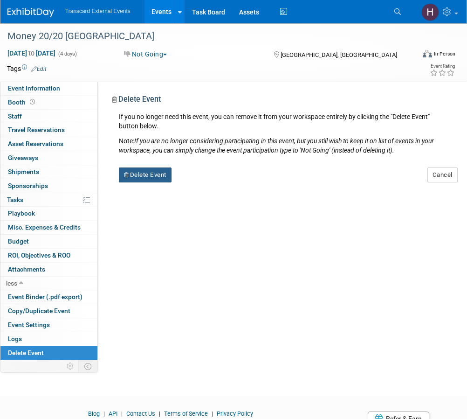
click at [149, 176] on button "Delete Event" at bounding box center [145, 174] width 53 height 15
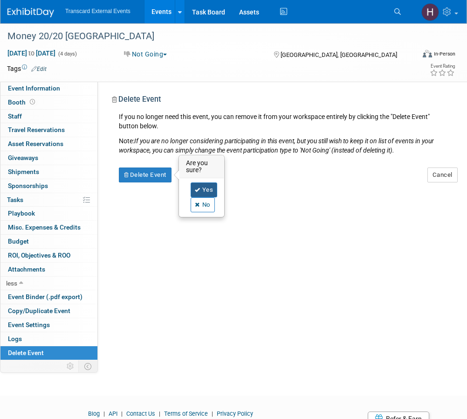
click at [209, 189] on link "Yes" at bounding box center [204, 189] width 27 height 15
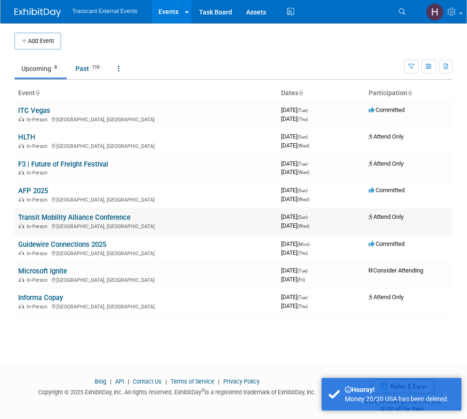
scroll to position [10, 0]
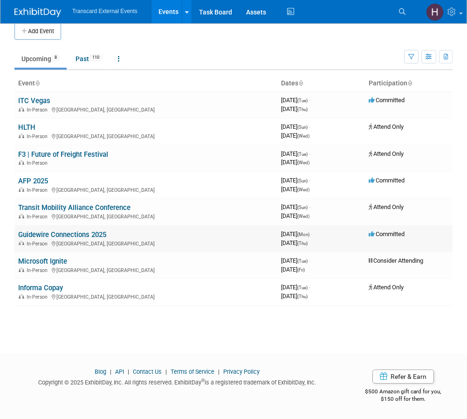
click at [53, 233] on link "Guidewire Connections 2025" at bounding box center [62, 234] width 88 height 8
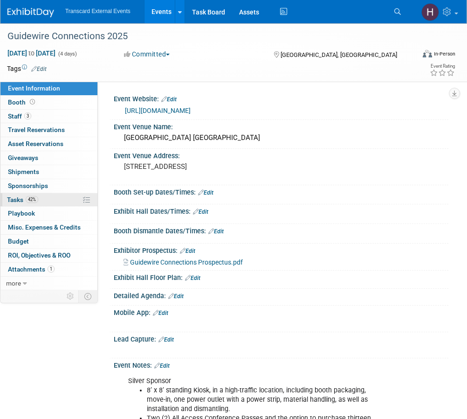
click at [39, 194] on link "42% Tasks 42%" at bounding box center [48, 200] width 97 height 14
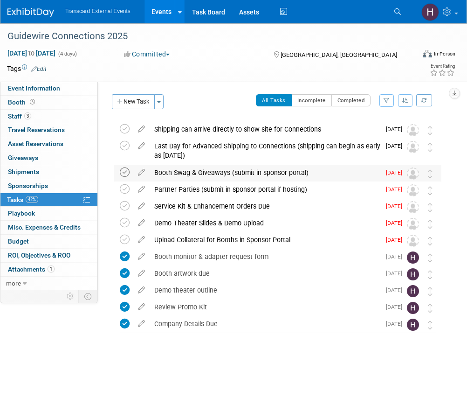
click at [126, 173] on icon at bounding box center [125, 172] width 10 height 10
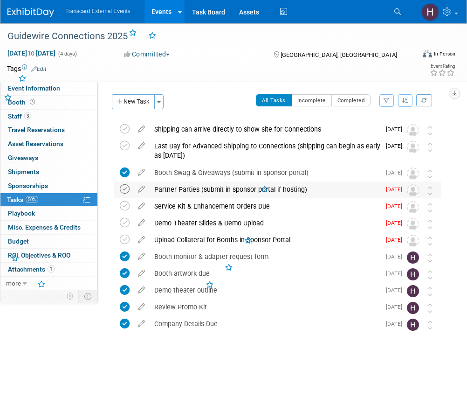
click at [125, 190] on icon at bounding box center [125, 189] width 10 height 10
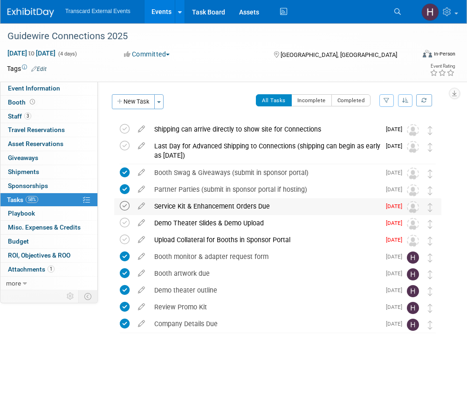
click at [123, 207] on icon at bounding box center [125, 206] width 10 height 10
click at [123, 222] on icon at bounding box center [125, 223] width 10 height 10
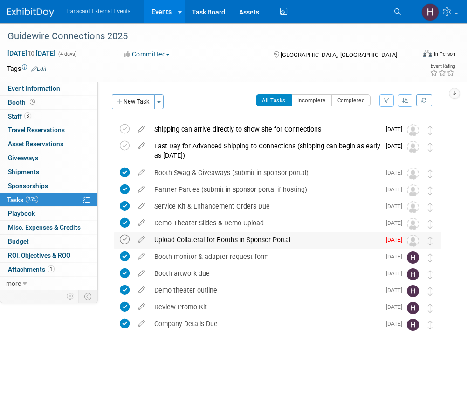
click at [126, 237] on icon at bounding box center [125, 240] width 10 height 10
click at [415, 236] on img at bounding box center [413, 241] width 12 height 12
click at [344, 234] on div "Upload Collateral for Booths in Sponsor Portal" at bounding box center [265, 240] width 231 height 16
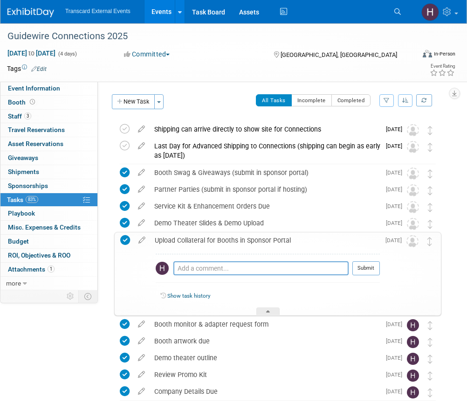
click at [444, 231] on div "Event Website: Edit https://connections.guidewire.com/event/2cdb2fdd-95ef-4b15-…" at bounding box center [273, 186] width 351 height 208
click at [265, 310] on div at bounding box center [267, 311] width 23 height 8
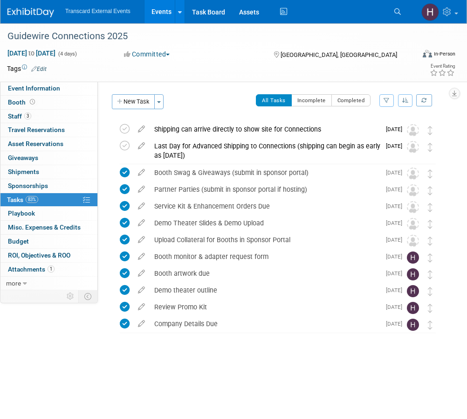
click at [44, 11] on img at bounding box center [30, 12] width 47 height 9
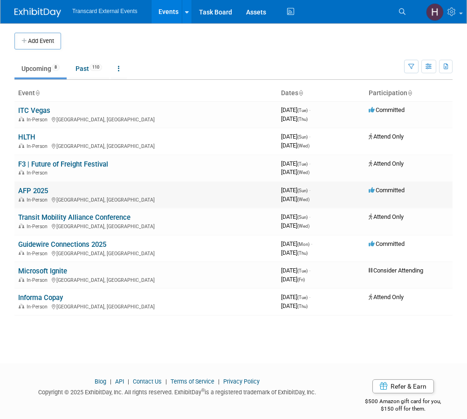
click at [37, 190] on link "AFP 2025" at bounding box center [33, 191] width 30 height 8
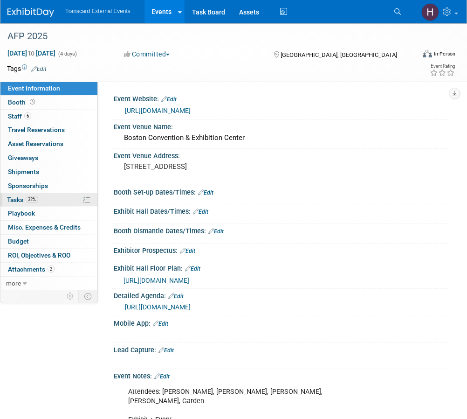
click at [35, 197] on span "32%" at bounding box center [32, 199] width 13 height 7
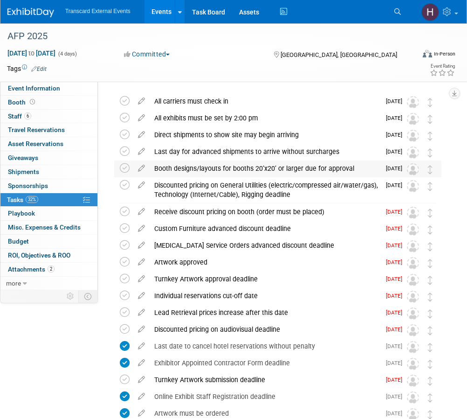
scroll to position [28, 0]
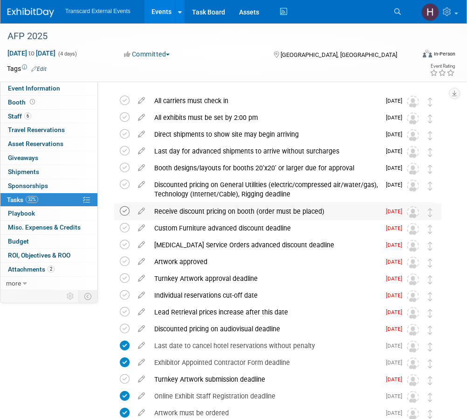
click at [124, 212] on icon at bounding box center [125, 211] width 10 height 10
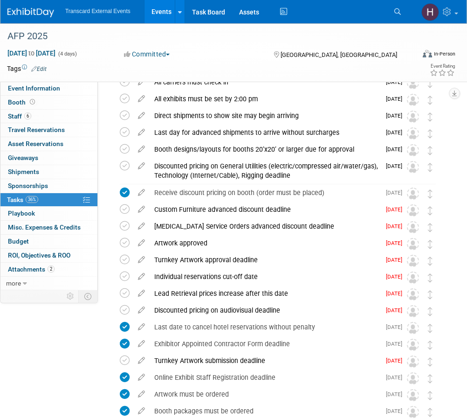
scroll to position [48, 0]
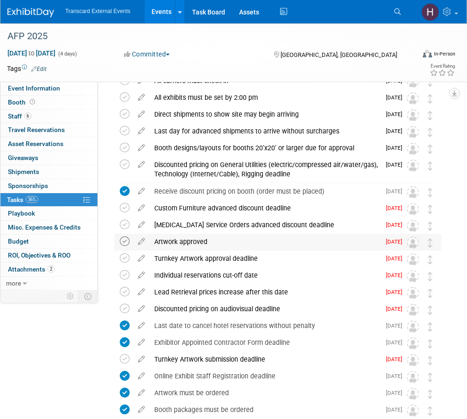
click at [125, 241] on icon at bounding box center [125, 241] width 10 height 10
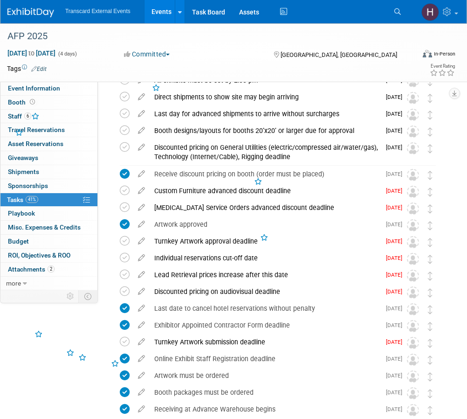
scroll to position [67, 0]
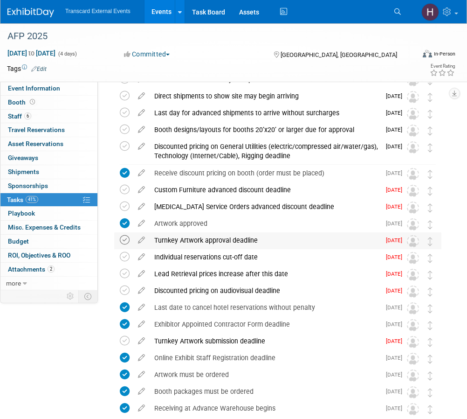
click at [125, 241] on icon at bounding box center [125, 240] width 10 height 10
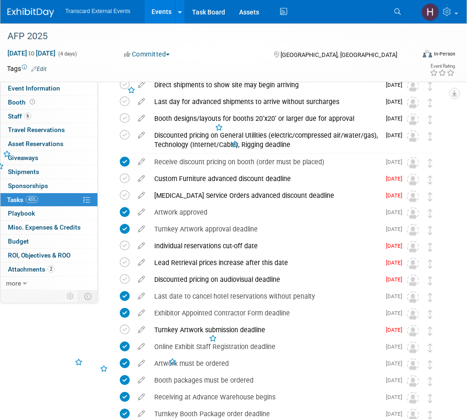
scroll to position [79, 0]
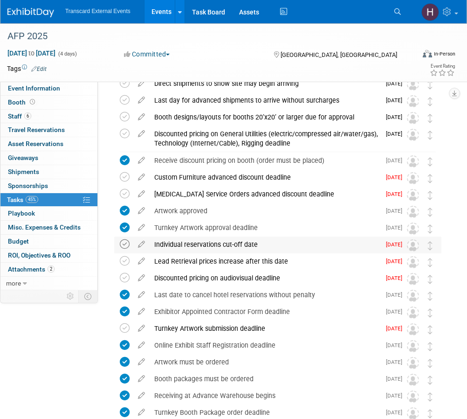
click at [126, 242] on icon at bounding box center [125, 244] width 10 height 10
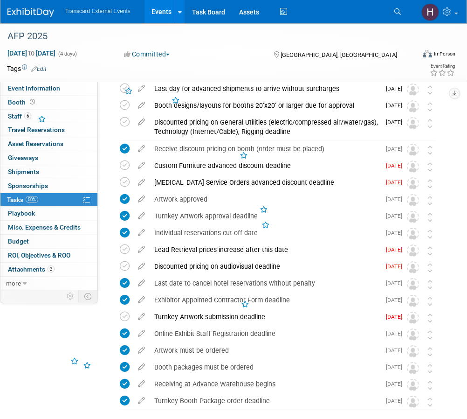
scroll to position [97, 0]
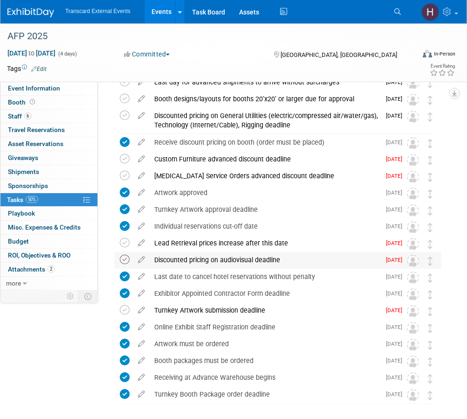
click at [124, 259] on icon at bounding box center [125, 260] width 10 height 10
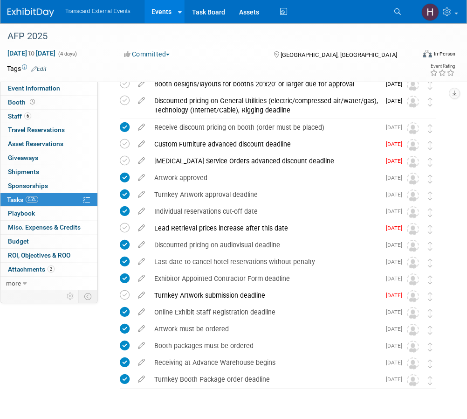
scroll to position [119, 0]
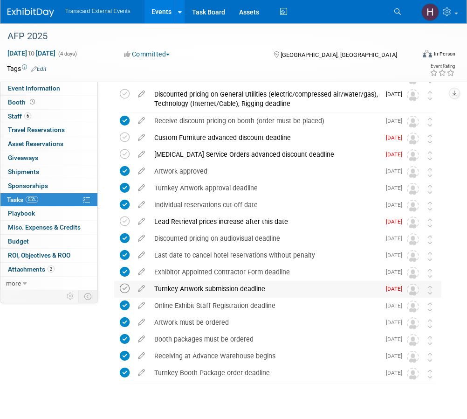
click at [124, 285] on icon at bounding box center [125, 289] width 10 height 10
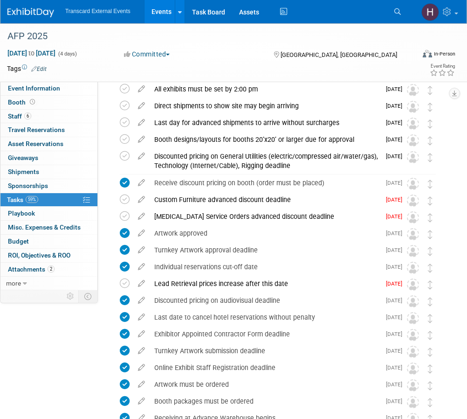
scroll to position [63, 0]
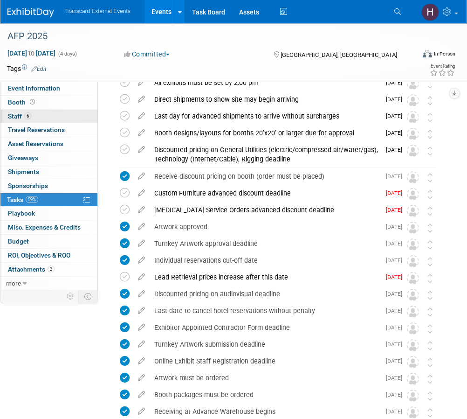
click at [71, 111] on link "6 Staff 6" at bounding box center [48, 117] width 97 height 14
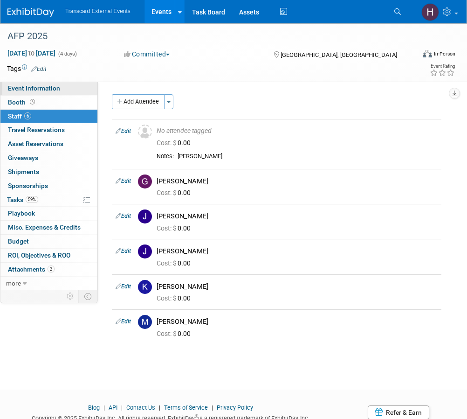
click at [66, 93] on link "Event Information" at bounding box center [48, 89] width 97 height 14
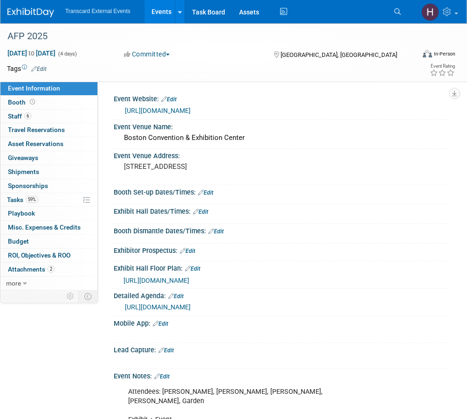
click at [41, 13] on img at bounding box center [30, 12] width 47 height 9
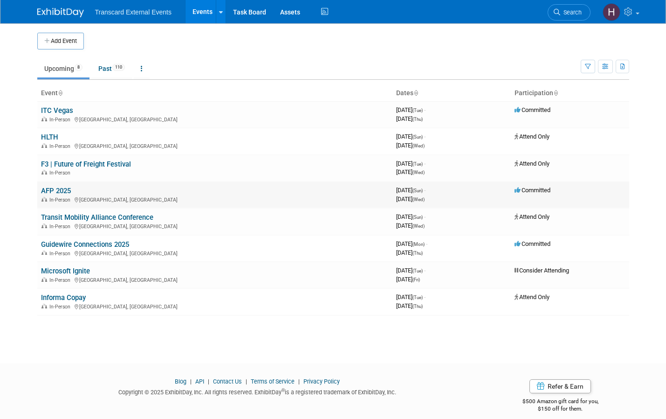
click at [58, 191] on link "AFP 2025" at bounding box center [56, 191] width 30 height 8
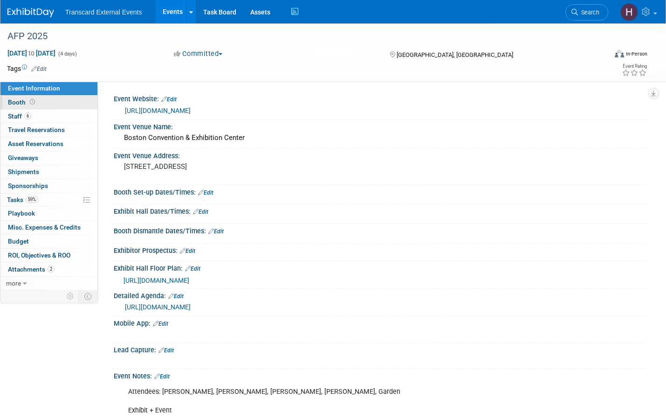
click at [63, 106] on link "Booth" at bounding box center [48, 103] width 97 height 14
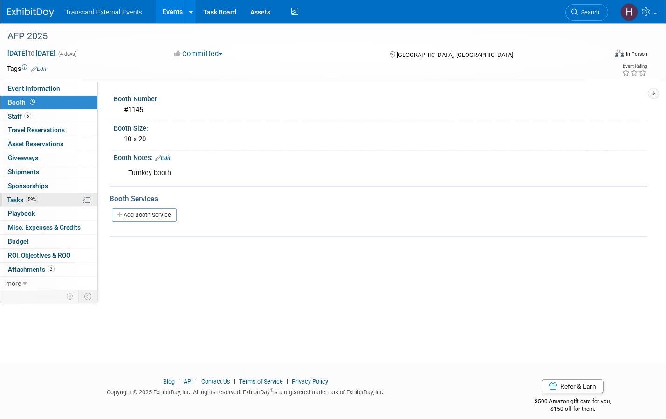
click at [36, 196] on span "59%" at bounding box center [32, 199] width 13 height 7
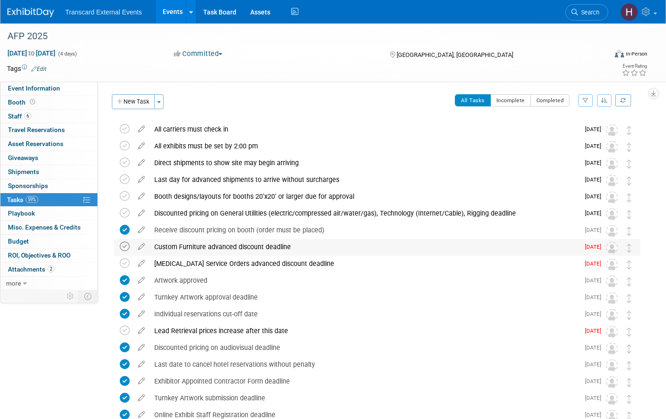
click at [125, 247] on icon at bounding box center [125, 247] width 10 height 10
click at [125, 263] on icon at bounding box center [125, 263] width 10 height 10
